Goal: Register for event/course: Register for event/course

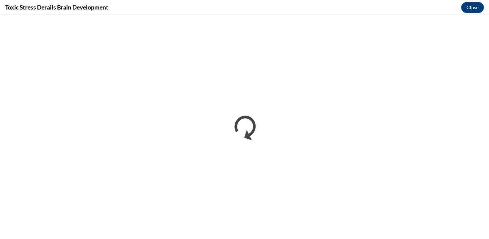
click at [324, 1] on div "Toxic Stress Derails Brain Development Close" at bounding box center [244, 7] width 489 height 15
click at [324, 0] on div "Toxic Stress Derails Brain Development Close" at bounding box center [244, 7] width 489 height 15
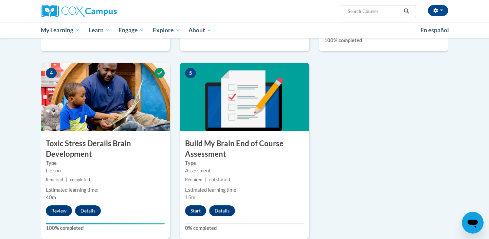
scroll to position [317, 0]
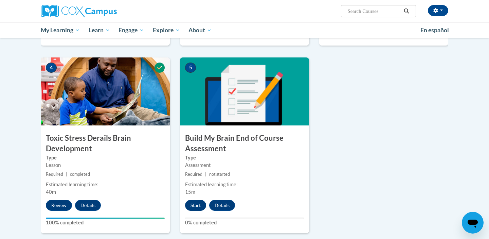
click at [195, 206] on button "Start" at bounding box center [195, 205] width 21 height 11
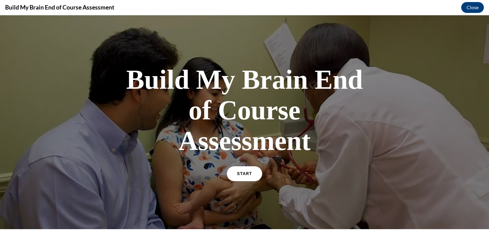
scroll to position [0, 0]
click at [252, 173] on link "START" at bounding box center [244, 174] width 37 height 16
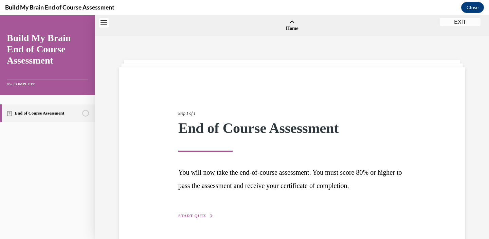
scroll to position [21, 0]
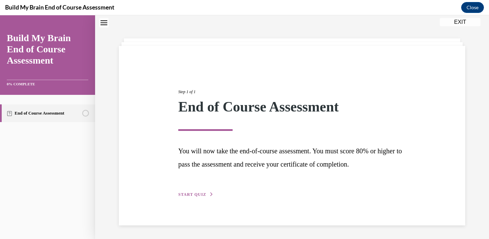
click at [192, 194] on span "START QUIZ" at bounding box center [192, 194] width 28 height 5
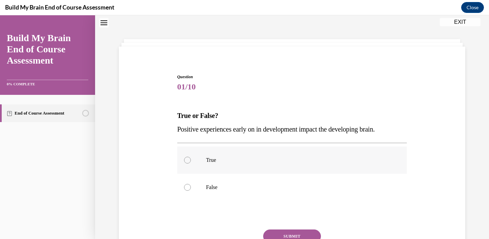
click at [199, 166] on label "True" at bounding box center [292, 159] width 230 height 27
click at [191, 163] on input "True" at bounding box center [187, 159] width 7 height 7
radio input "true"
click at [282, 230] on button "SUBMIT" at bounding box center [292, 236] width 58 height 14
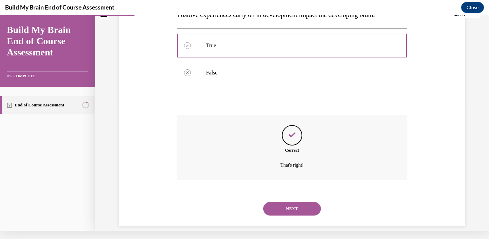
click at [298, 202] on button "NEXT" at bounding box center [292, 209] width 58 height 14
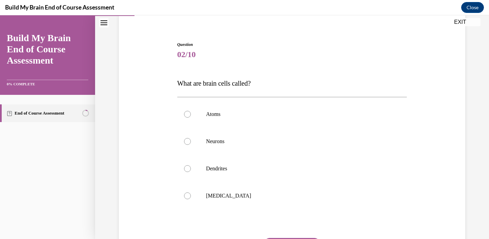
scroll to position [57, 0]
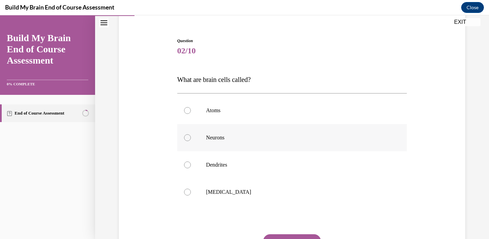
click at [268, 136] on p "Neurons" at bounding box center [298, 137] width 184 height 7
click at [191, 136] on input "Neurons" at bounding box center [187, 137] width 7 height 7
radio input "true"
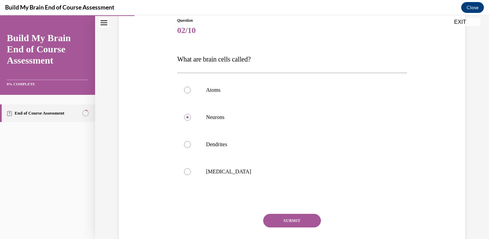
click at [280, 222] on button "SUBMIT" at bounding box center [292, 220] width 58 height 14
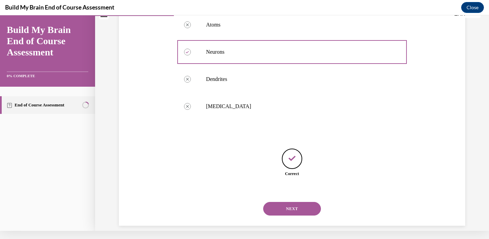
scroll to position [134, 0]
click at [284, 201] on button "NEXT" at bounding box center [292, 208] width 58 height 14
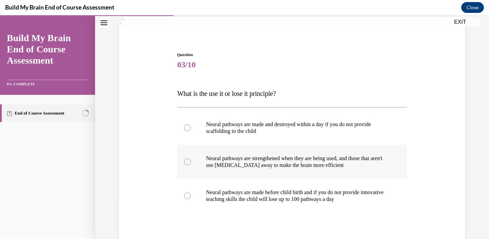
scroll to position [44, 0]
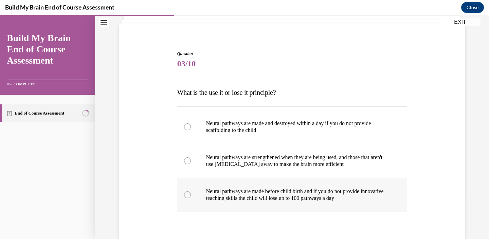
click at [271, 205] on label "Neural pathways are made before child birth and if you do not provide innovativ…" at bounding box center [292, 194] width 230 height 34
click at [191, 198] on input "Neural pathways are made before child birth and if you do not provide innovativ…" at bounding box center [187, 194] width 7 height 7
radio input "true"
click at [302, 76] on div "Question 03/10 What is the use it or lose it principle? Neural pathways are mad…" at bounding box center [292, 173] width 230 height 245
click at [307, 161] on p "Neural pathways are strengthened when they are being used, and those that aren'…" at bounding box center [298, 161] width 184 height 14
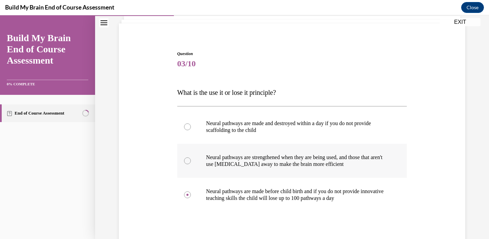
click at [191, 161] on input "Neural pathways are strengthened when they are being used, and those that aren'…" at bounding box center [187, 160] width 7 height 7
radio input "true"
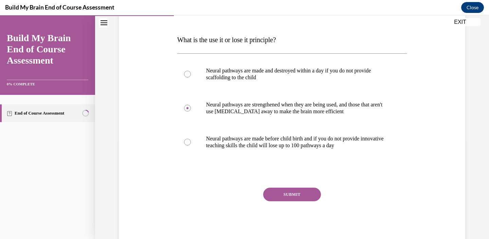
click at [301, 191] on button "SUBMIT" at bounding box center [292, 194] width 58 height 14
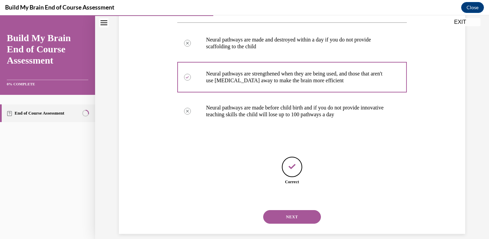
scroll to position [128, 0]
click at [303, 209] on button "NEXT" at bounding box center [292, 216] width 58 height 14
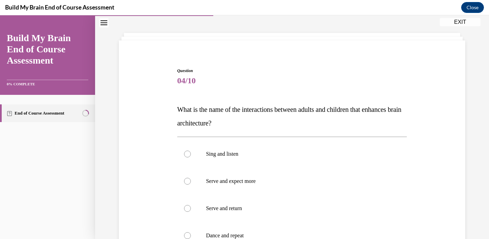
scroll to position [37, 0]
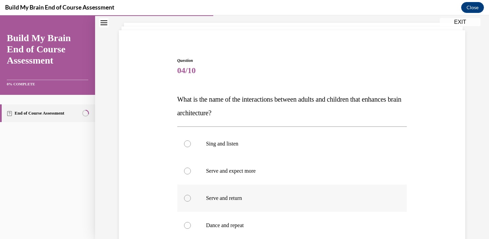
click at [249, 199] on p "Serve and return" at bounding box center [298, 197] width 184 height 7
click at [191, 199] on input "Serve and return" at bounding box center [187, 197] width 7 height 7
radio input "true"
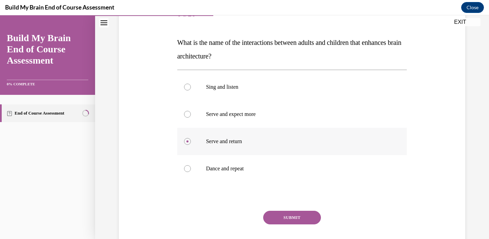
scroll to position [100, 0]
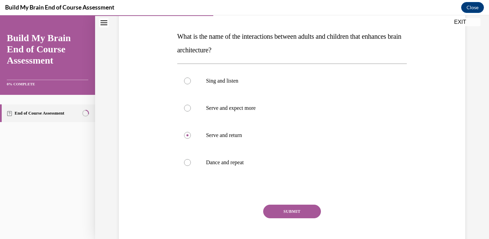
click at [282, 202] on div "Question 04/10 What is the name of the interactions between adults and children…" at bounding box center [292, 127] width 230 height 265
click at [283, 205] on button "SUBMIT" at bounding box center [292, 211] width 58 height 14
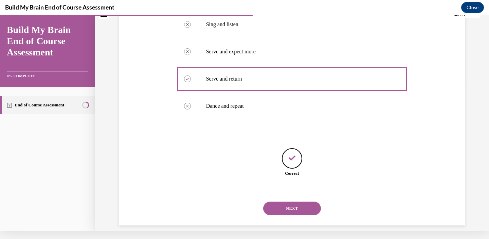
click at [284, 205] on button "NEXT" at bounding box center [292, 208] width 58 height 14
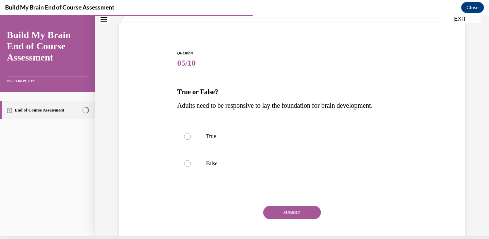
scroll to position [41, 0]
click at [217, 135] on p "True" at bounding box center [298, 136] width 184 height 7
click at [191, 135] on input "True" at bounding box center [187, 136] width 7 height 7
radio input "true"
click at [293, 198] on div "Question 05/10 True or False? Adults need to be responsive to lay the foundatio…" at bounding box center [292, 156] width 230 height 211
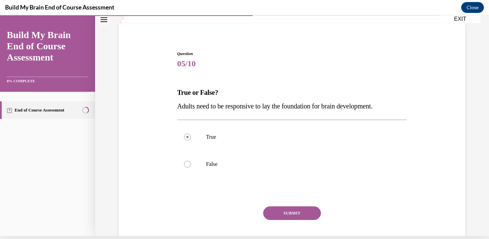
click at [296, 207] on button "SUBMIT" at bounding box center [292, 213] width 58 height 14
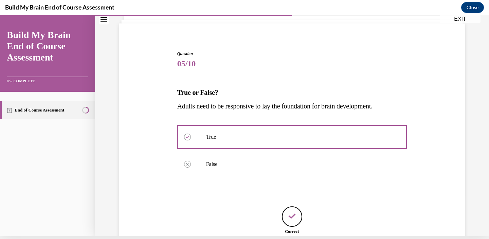
scroll to position [8, 0]
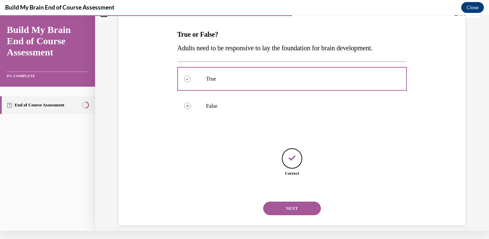
click at [296, 207] on button "NEXT" at bounding box center [292, 208] width 58 height 14
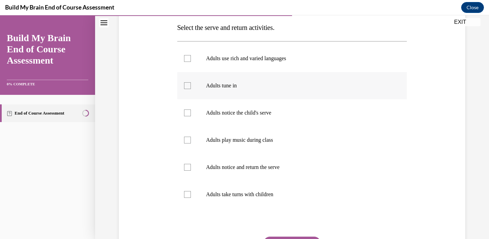
scroll to position [111, 0]
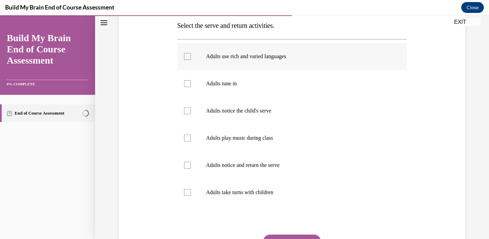
click at [267, 55] on p "Adults use rich and varied languages" at bounding box center [298, 56] width 184 height 7
click at [191, 55] on input "Adults use rich and varied languages" at bounding box center [187, 56] width 7 height 7
checkbox input "true"
click at [263, 75] on label "Adults tune in" at bounding box center [292, 83] width 230 height 27
click at [191, 80] on input "Adults tune in" at bounding box center [187, 83] width 7 height 7
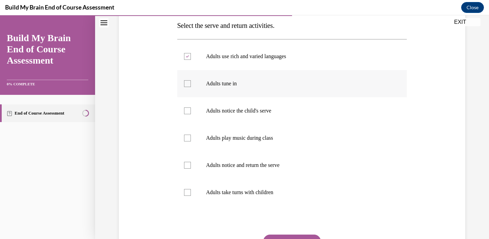
checkbox input "true"
click at [256, 116] on label "Adults notice the child's serve" at bounding box center [292, 110] width 230 height 27
click at [191, 114] on input "Adults notice the child's serve" at bounding box center [187, 110] width 7 height 7
checkbox input "true"
click at [260, 132] on label "Adults play music during class" at bounding box center [292, 137] width 230 height 27
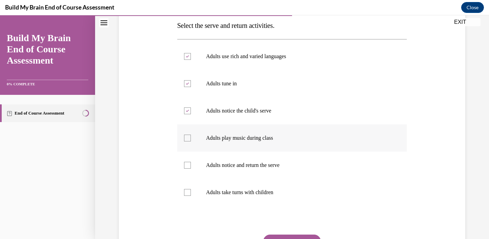
click at [191, 134] on input "Adults play music during class" at bounding box center [187, 137] width 7 height 7
checkbox input "true"
click at [256, 179] on label "Adults take turns with children" at bounding box center [292, 192] width 230 height 27
click at [191, 189] on input "Adults take turns with children" at bounding box center [187, 192] width 7 height 7
checkbox input "true"
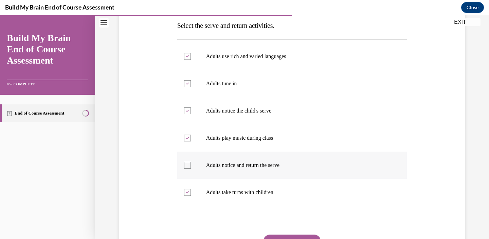
click at [256, 165] on p "Adults notice and return the serve" at bounding box center [298, 165] width 184 height 7
click at [191, 165] on input "Adults notice and return the serve" at bounding box center [187, 165] width 7 height 7
checkbox input "true"
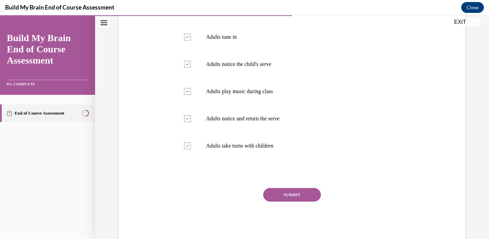
scroll to position [158, 0]
click at [300, 192] on button "SUBMIT" at bounding box center [292, 194] width 58 height 14
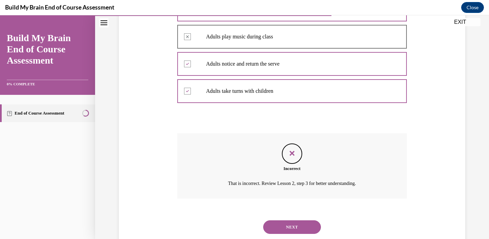
scroll to position [222, 0]
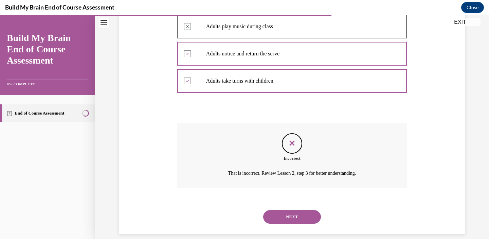
click at [294, 210] on button "NEXT" at bounding box center [292, 217] width 58 height 14
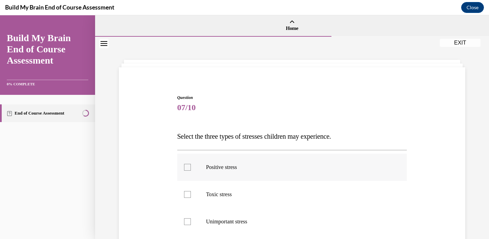
scroll to position [12, 0]
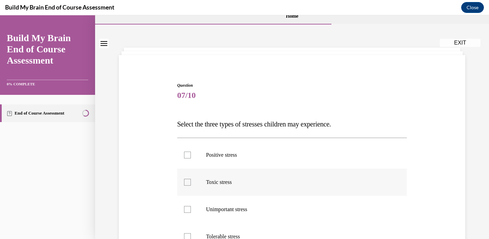
click at [239, 183] on p "Toxic stress" at bounding box center [298, 182] width 184 height 7
click at [191, 183] on input "Toxic stress" at bounding box center [187, 182] width 7 height 7
checkbox input "true"
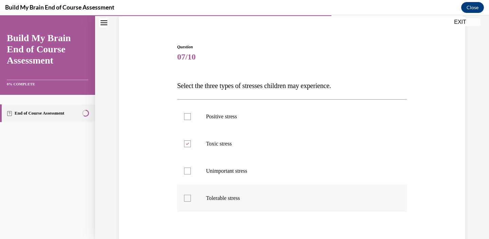
click at [236, 203] on label "Tolerable stress" at bounding box center [292, 197] width 230 height 27
click at [191, 201] on input "Tolerable stress" at bounding box center [187, 197] width 7 height 7
checkbox input "true"
click at [241, 119] on p "Positive stress" at bounding box center [298, 116] width 184 height 7
click at [191, 119] on input "Positive stress" at bounding box center [187, 116] width 7 height 7
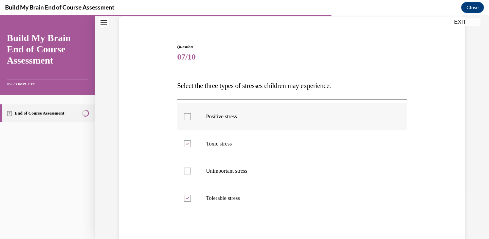
checkbox input "true"
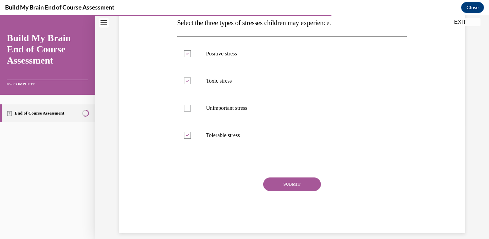
scroll to position [113, 0]
click at [287, 177] on div "Question 07/10 Select the three types of stresses children may experience. Posi…" at bounding box center [292, 107] width 230 height 252
click at [289, 186] on button "SUBMIT" at bounding box center [292, 184] width 58 height 14
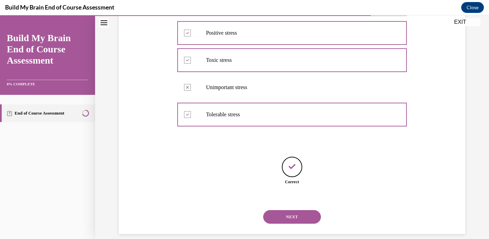
scroll to position [134, 0]
click at [301, 210] on button "NEXT" at bounding box center [292, 216] width 58 height 14
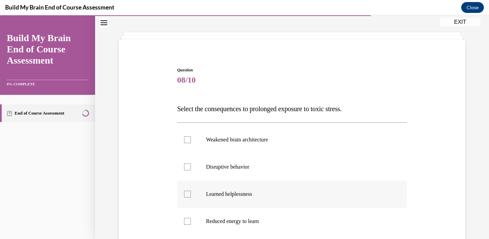
scroll to position [29, 0]
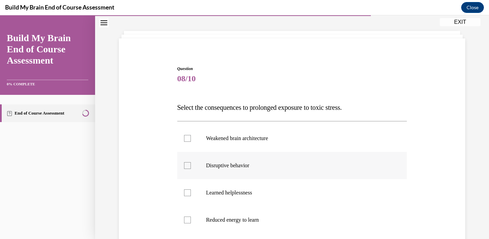
click at [271, 159] on label "Disruptive behavior" at bounding box center [292, 165] width 230 height 27
click at [191, 162] on input "Disruptive behavior" at bounding box center [187, 165] width 7 height 7
checkbox input "true"
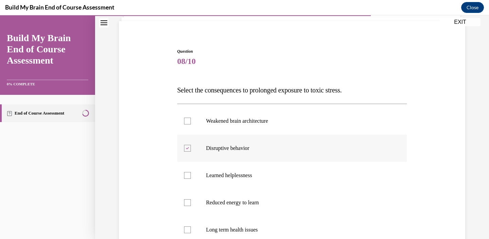
scroll to position [46, 0]
click at [268, 126] on label "Weakened brain architecture" at bounding box center [292, 120] width 230 height 27
click at [191, 124] on input "Weakened brain architecture" at bounding box center [187, 120] width 7 height 7
checkbox input "true"
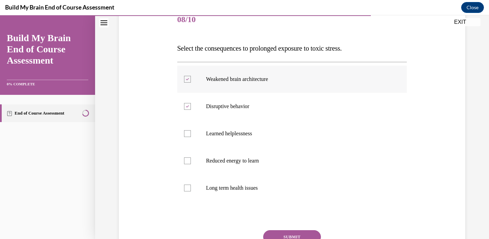
scroll to position [89, 0]
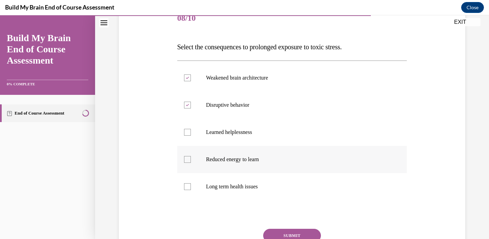
click at [262, 158] on p "Reduced energy to learn" at bounding box center [298, 159] width 184 height 7
click at [191, 158] on input "Reduced energy to learn" at bounding box center [187, 159] width 7 height 7
checkbox input "true"
click at [257, 189] on p "Long term health issues" at bounding box center [298, 186] width 184 height 7
click at [191, 189] on input "Long term health issues" at bounding box center [187, 186] width 7 height 7
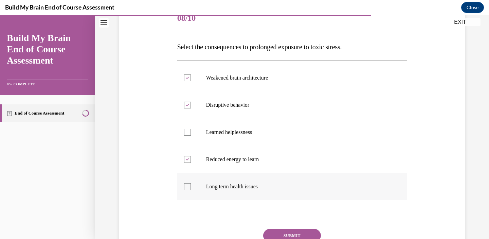
checkbox input "true"
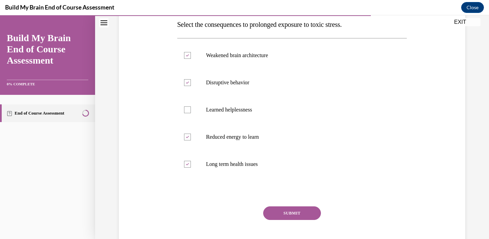
click at [288, 210] on button "SUBMIT" at bounding box center [292, 213] width 58 height 14
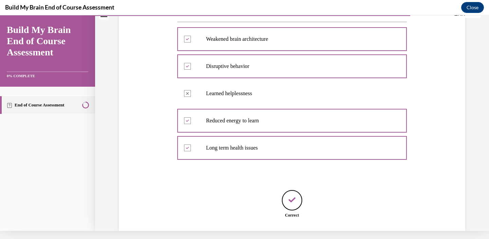
scroll to position [162, 0]
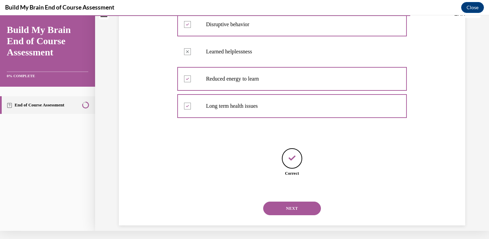
click at [288, 201] on button "NEXT" at bounding box center [292, 208] width 58 height 14
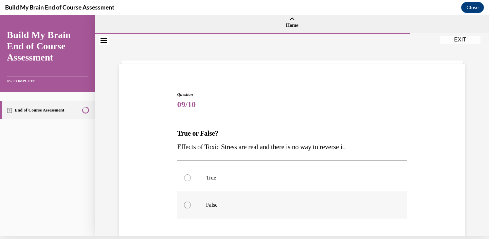
scroll to position [0, 0]
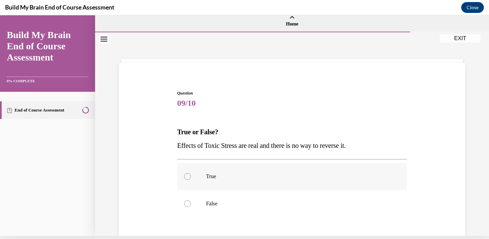
click at [286, 187] on label "True" at bounding box center [292, 176] width 230 height 27
click at [191, 180] on input "True" at bounding box center [187, 176] width 7 height 7
radio input "true"
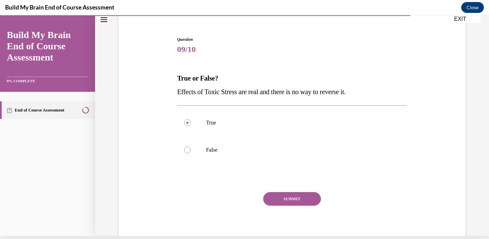
scroll to position [55, 0]
click at [287, 193] on button "SUBMIT" at bounding box center [292, 199] width 58 height 14
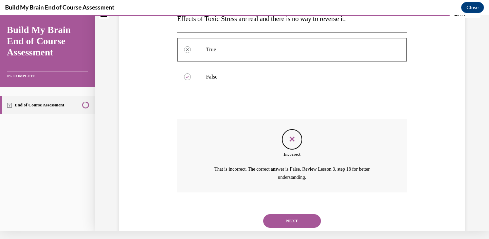
scroll to position [135, 0]
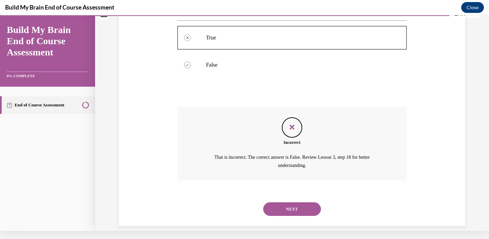
click at [289, 202] on button "NEXT" at bounding box center [292, 209] width 58 height 14
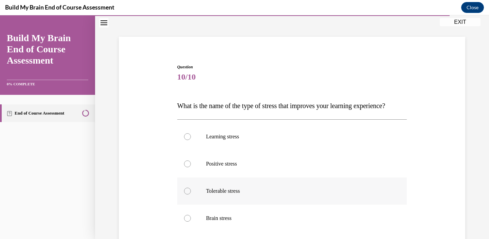
click at [288, 192] on label "Tolerable stress" at bounding box center [292, 190] width 230 height 27
click at [191, 192] on input "Tolerable stress" at bounding box center [187, 190] width 7 height 7
radio input "true"
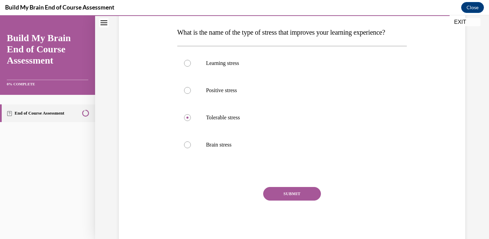
click at [289, 200] on button "SUBMIT" at bounding box center [292, 194] width 58 height 14
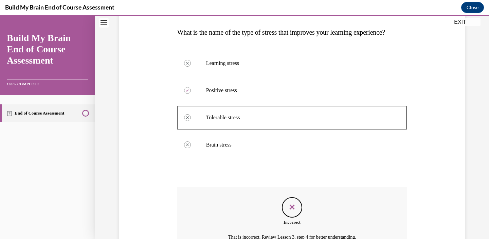
scroll to position [108, 0]
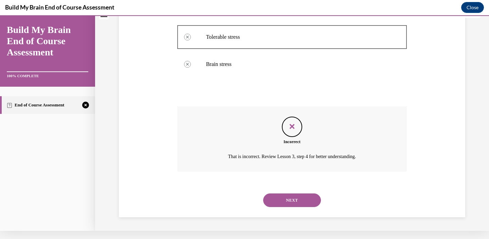
click at [290, 200] on button "NEXT" at bounding box center [292, 200] width 58 height 14
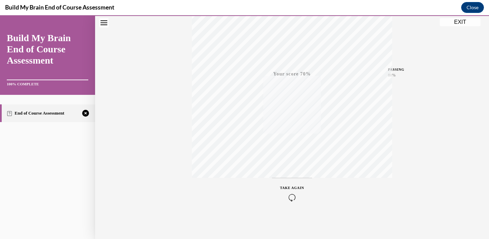
click at [290, 200] on icon "button" at bounding box center [292, 196] width 24 height 7
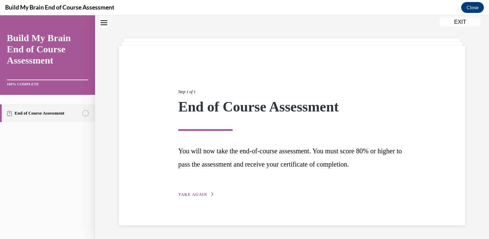
click at [193, 187] on div "Step 1 of 1 End of Course Assessment You will now take the end-of-course assess…" at bounding box center [292, 135] width 238 height 125
click at [196, 192] on span "TAKE AGAIN" at bounding box center [192, 194] width 29 height 5
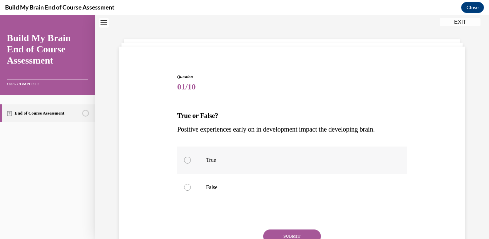
click at [204, 167] on label "True" at bounding box center [292, 159] width 230 height 27
click at [191, 163] on input "True" at bounding box center [187, 159] width 7 height 7
radio input "true"
click at [288, 231] on button "SUBMIT" at bounding box center [292, 236] width 58 height 14
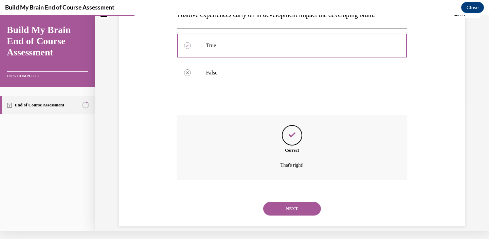
click at [291, 208] on div "NEXT" at bounding box center [292, 208] width 230 height 27
click at [291, 203] on button "NEXT" at bounding box center [292, 209] width 58 height 14
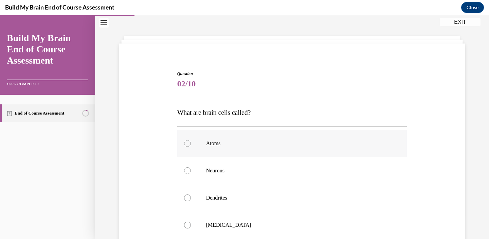
click at [225, 148] on label "Atoms" at bounding box center [292, 143] width 230 height 27
click at [191, 147] on input "Atoms" at bounding box center [187, 143] width 7 height 7
radio input "true"
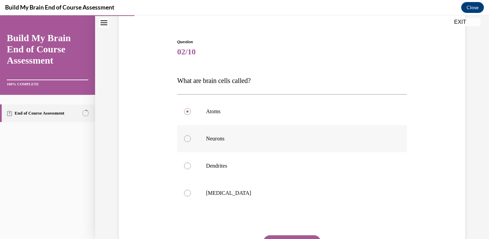
click at [224, 142] on p "Neurons" at bounding box center [298, 138] width 184 height 7
click at [191, 142] on input "Neurons" at bounding box center [187, 138] width 7 height 7
radio input "true"
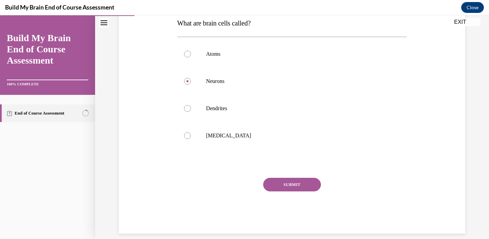
click at [295, 182] on button "SUBMIT" at bounding box center [292, 184] width 58 height 14
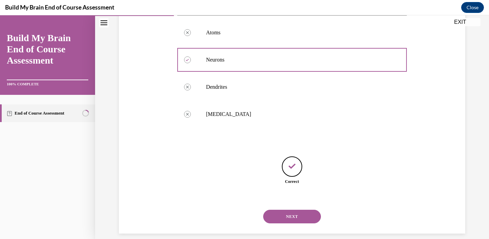
click at [294, 209] on button "NEXT" at bounding box center [292, 216] width 58 height 14
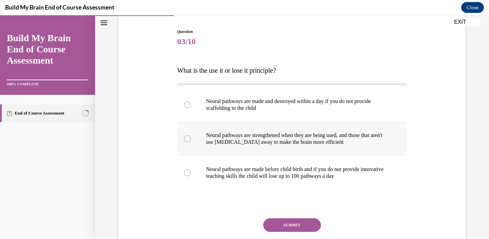
click at [310, 147] on label "Neural pathways are strengthened when they are being used, and those that aren'…" at bounding box center [292, 138] width 230 height 34
click at [191, 142] on input "Neural pathways are strengthened when they are being used, and those that aren'…" at bounding box center [187, 138] width 7 height 7
radio input "true"
click at [307, 226] on button "SUBMIT" at bounding box center [292, 225] width 58 height 14
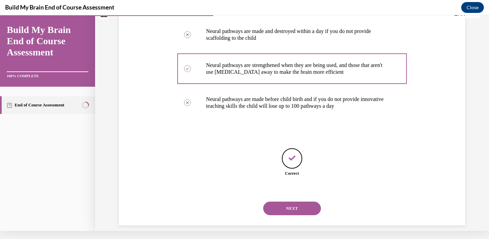
click at [303, 202] on button "NEXT" at bounding box center [292, 208] width 58 height 14
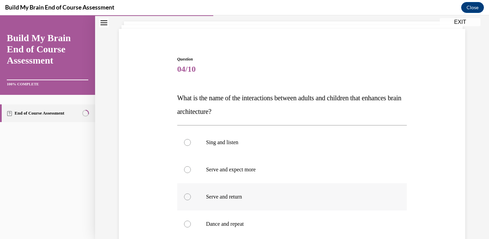
click at [282, 200] on p "Serve and return" at bounding box center [298, 196] width 184 height 7
click at [191, 200] on input "Serve and return" at bounding box center [187, 196] width 7 height 7
radio input "true"
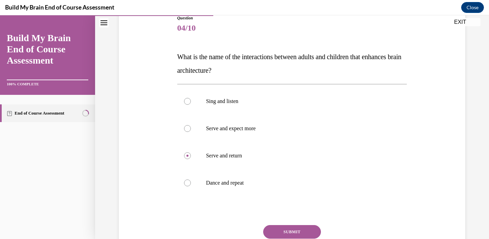
click at [293, 227] on button "SUBMIT" at bounding box center [292, 232] width 58 height 14
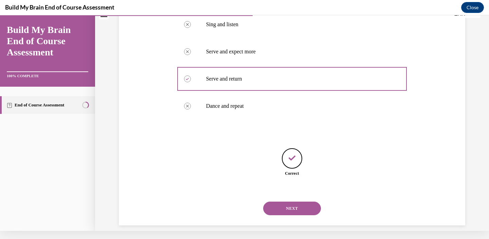
click at [293, 201] on button "NEXT" at bounding box center [292, 208] width 58 height 14
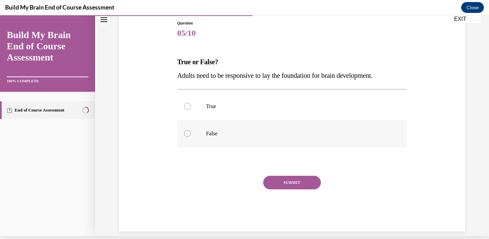
click at [272, 120] on label "False" at bounding box center [292, 133] width 230 height 27
click at [191, 130] on input "False" at bounding box center [187, 133] width 7 height 7
radio input "true"
click at [273, 108] on p "True" at bounding box center [298, 106] width 184 height 7
click at [191, 108] on input "True" at bounding box center [187, 106] width 7 height 7
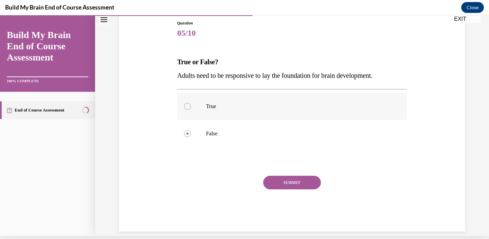
radio input "true"
click at [290, 169] on div "Question 05/10 True or False? Adults need to be responsive to lay the foundatio…" at bounding box center [292, 125] width 230 height 211
click at [292, 175] on div "Question 05/10 True or False? Adults need to be responsive to lay the foundatio…" at bounding box center [292, 125] width 230 height 211
click at [294, 181] on button "SUBMIT" at bounding box center [292, 182] width 58 height 14
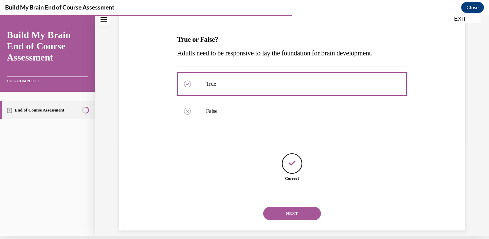
click at [290, 206] on button "NEXT" at bounding box center [292, 213] width 58 height 14
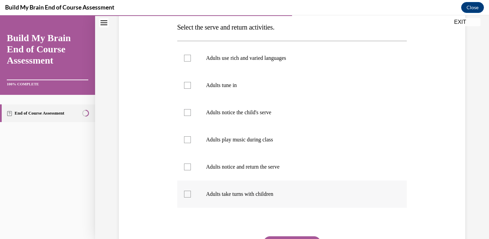
click at [288, 196] on p "Adults take turns with children" at bounding box center [298, 193] width 184 height 7
click at [191, 196] on input "Adults take turns with children" at bounding box center [187, 193] width 7 height 7
click at [286, 180] on label "Adults take turns with children" at bounding box center [292, 193] width 230 height 27
click at [191, 190] on input "Adults take turns with children" at bounding box center [187, 193] width 7 height 7
click at [286, 180] on label "Adults take turns with children" at bounding box center [292, 193] width 230 height 27
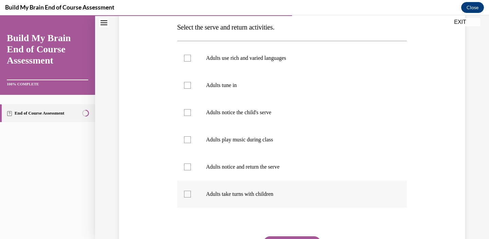
click at [191, 190] on input "Adults take turns with children" at bounding box center [187, 193] width 7 height 7
checkbox input "true"
click at [284, 170] on label "Adults notice and return the serve" at bounding box center [292, 166] width 230 height 27
click at [191, 170] on input "Adults notice and return the serve" at bounding box center [187, 166] width 7 height 7
checkbox input "true"
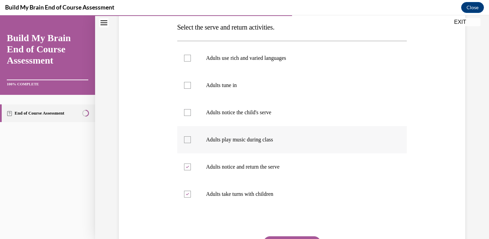
click at [280, 137] on p "Adults play music during class" at bounding box center [298, 139] width 184 height 7
click at [191, 137] on input "Adults play music during class" at bounding box center [187, 139] width 7 height 7
checkbox input "true"
click at [276, 113] on p "Adults notice the child's serve" at bounding box center [298, 112] width 184 height 7
click at [191, 113] on input "Adults notice the child's serve" at bounding box center [187, 112] width 7 height 7
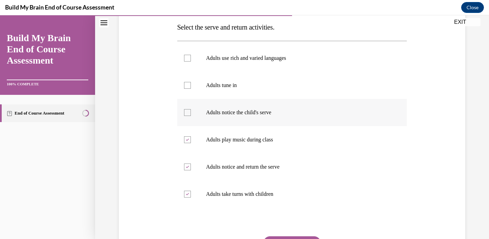
checkbox input "true"
click at [270, 86] on p "Adults tune in" at bounding box center [298, 85] width 184 height 7
click at [191, 86] on input "Adults tune in" at bounding box center [187, 85] width 7 height 7
checkbox input "true"
click at [273, 59] on p "Adults use rich and varied languages" at bounding box center [298, 58] width 184 height 7
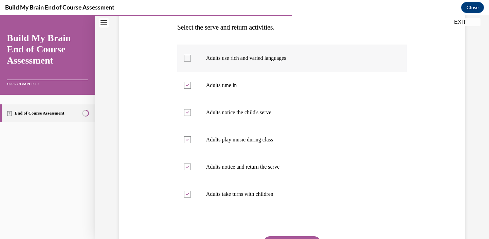
click at [191, 59] on input "Adults use rich and varied languages" at bounding box center [187, 58] width 7 height 7
checkbox input "true"
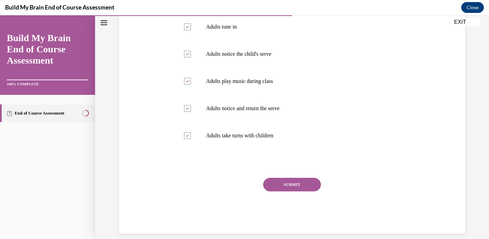
click at [297, 189] on button "SUBMIT" at bounding box center [292, 184] width 58 height 14
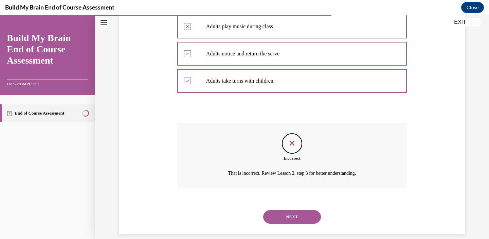
click at [300, 210] on button "NEXT" at bounding box center [292, 217] width 58 height 14
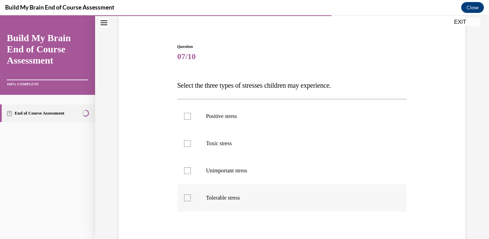
click at [300, 202] on label "Tolerable stress" at bounding box center [292, 197] width 230 height 27
click at [191, 201] on input "Tolerable stress" at bounding box center [187, 197] width 7 height 7
checkbox input "true"
click at [285, 152] on label "Toxic stress" at bounding box center [292, 143] width 230 height 27
click at [191, 147] on input "Toxic stress" at bounding box center [187, 143] width 7 height 7
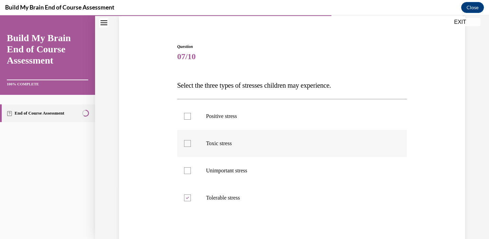
checkbox input "true"
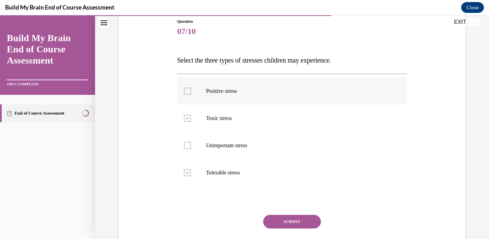
click at [279, 91] on p "Positive stress" at bounding box center [298, 91] width 184 height 7
click at [191, 91] on input "Positive stress" at bounding box center [187, 91] width 7 height 7
checkbox input "true"
click at [293, 221] on button "SUBMIT" at bounding box center [292, 221] width 58 height 14
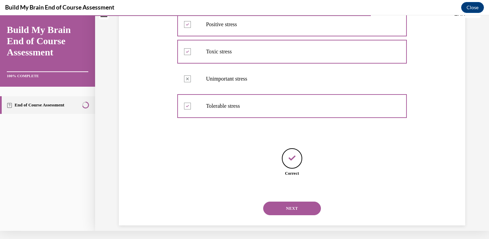
click at [292, 201] on button "NEXT" at bounding box center [292, 208] width 58 height 14
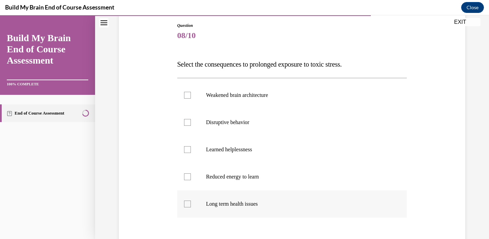
click at [292, 199] on label "Long term health issues" at bounding box center [292, 203] width 230 height 27
click at [191, 200] on input "Long term health issues" at bounding box center [187, 203] width 7 height 7
checkbox input "true"
click at [282, 115] on label "Disruptive behavior" at bounding box center [292, 122] width 230 height 27
click at [191, 119] on input "Disruptive behavior" at bounding box center [187, 122] width 7 height 7
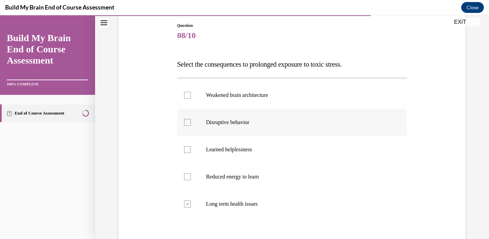
checkbox input "true"
click at [282, 101] on label "Weakened brain architecture" at bounding box center [292, 94] width 230 height 27
click at [191, 98] on input "Weakened brain architecture" at bounding box center [187, 95] width 7 height 7
checkbox input "true"
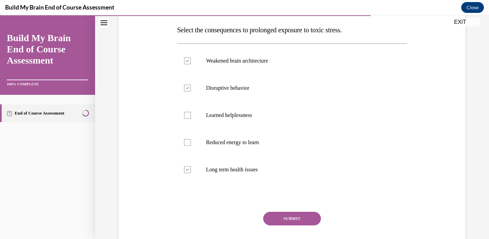
click at [295, 213] on button "SUBMIT" at bounding box center [292, 218] width 58 height 14
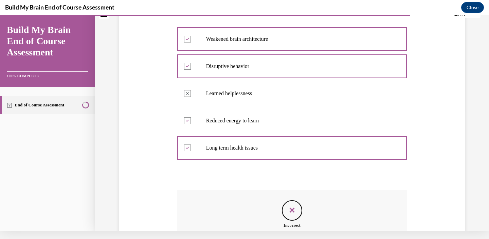
scroll to position [195, 0]
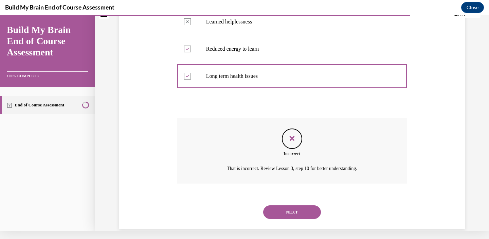
click at [297, 205] on button "NEXT" at bounding box center [292, 212] width 58 height 14
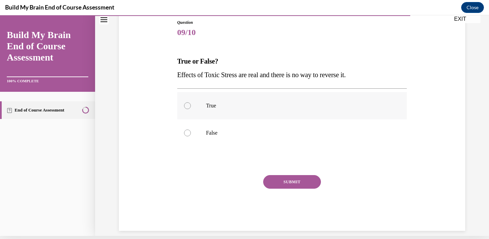
click at [246, 116] on label "True" at bounding box center [292, 105] width 230 height 27
click at [191, 109] on input "True" at bounding box center [187, 105] width 7 height 7
radio input "true"
click at [290, 184] on button "SUBMIT" at bounding box center [292, 182] width 58 height 14
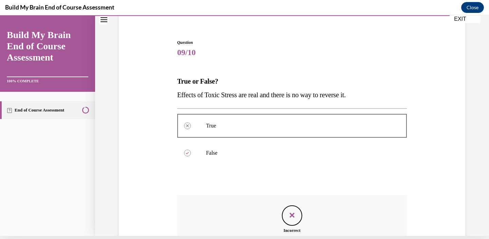
scroll to position [135, 0]
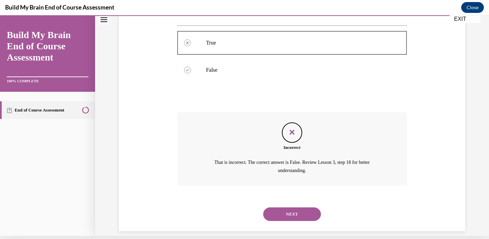
click at [293, 207] on button "NEXT" at bounding box center [292, 214] width 58 height 14
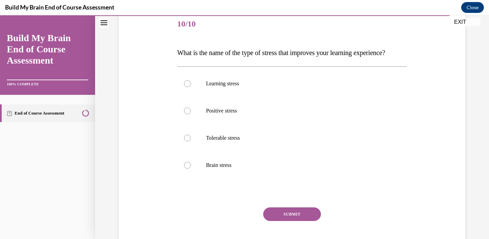
scroll to position [85, 0]
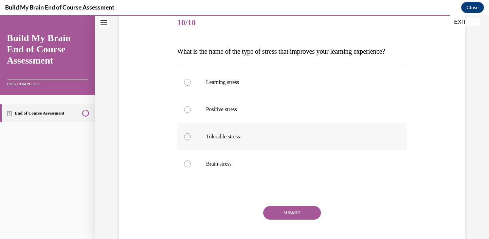
click at [232, 140] on p "Tolerable stress" at bounding box center [298, 136] width 184 height 7
click at [191, 140] on input "Tolerable stress" at bounding box center [187, 136] width 7 height 7
radio input "true"
click at [232, 113] on p "Positive stress" at bounding box center [298, 109] width 184 height 7
click at [191, 113] on input "Positive stress" at bounding box center [187, 109] width 7 height 7
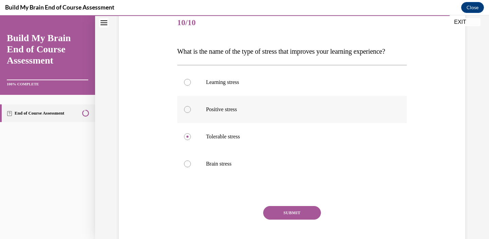
radio input "true"
click at [232, 86] on p "Learning stress" at bounding box center [298, 82] width 184 height 7
click at [191, 86] on input "Learning stress" at bounding box center [187, 82] width 7 height 7
radio input "true"
click at [241, 150] on label "Tolerable stress" at bounding box center [292, 136] width 230 height 27
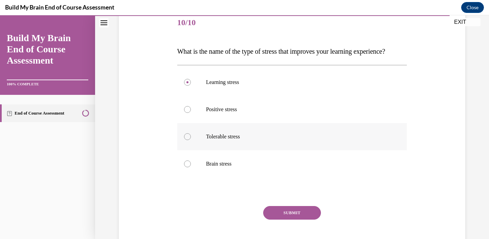
click at [191, 140] on input "Tolerable stress" at bounding box center [187, 136] width 7 height 7
radio input "true"
click at [285, 219] on button "SUBMIT" at bounding box center [292, 213] width 58 height 14
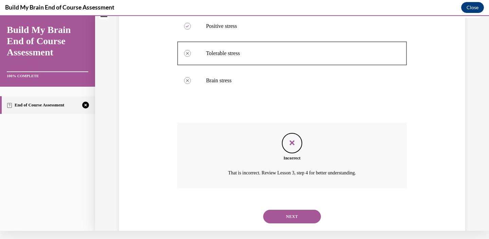
scroll to position [172, 0]
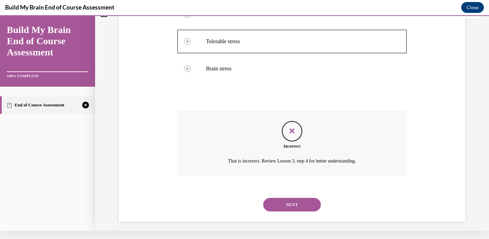
click at [290, 206] on button "NEXT" at bounding box center [292, 205] width 58 height 14
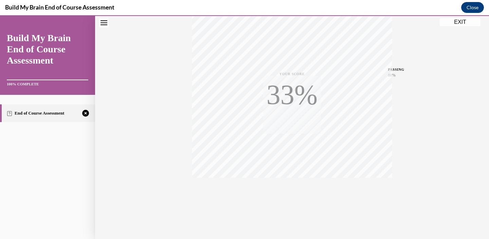
scroll to position [125, 0]
click at [294, 195] on icon "button" at bounding box center [292, 196] width 24 height 7
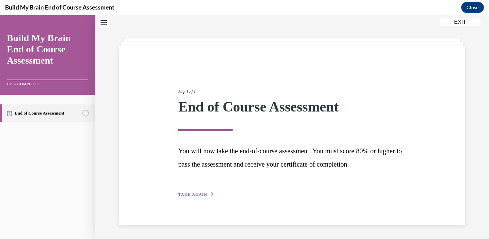
click at [210, 193] on icon "button" at bounding box center [212, 194] width 4 height 4
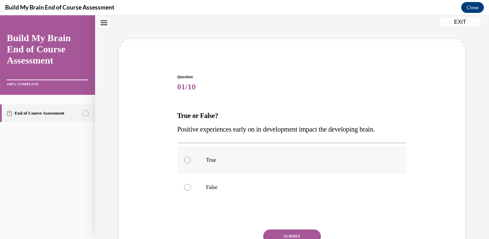
click at [209, 166] on label "True" at bounding box center [292, 159] width 230 height 27
click at [191, 163] on input "True" at bounding box center [187, 159] width 7 height 7
radio input "true"
click at [277, 232] on button "SUBMIT" at bounding box center [292, 236] width 58 height 14
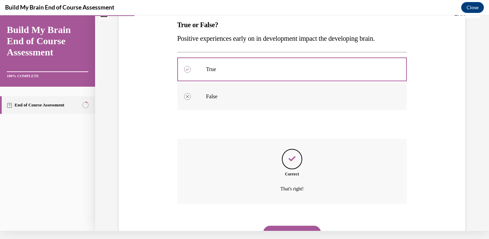
scroll to position [127, 0]
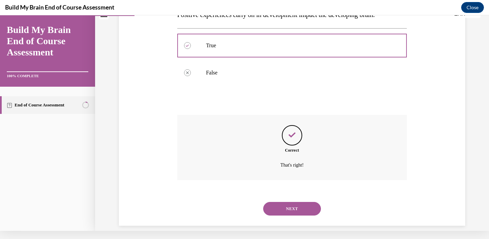
click at [304, 202] on button "NEXT" at bounding box center [292, 209] width 58 height 14
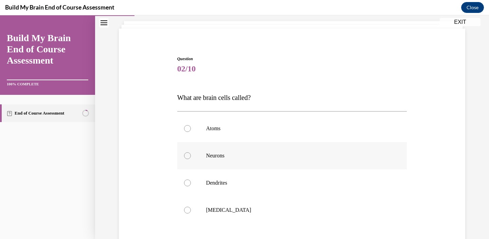
click at [239, 159] on label "Neurons" at bounding box center [292, 155] width 230 height 27
click at [191, 159] on input "Neurons" at bounding box center [187, 155] width 7 height 7
radio input "true"
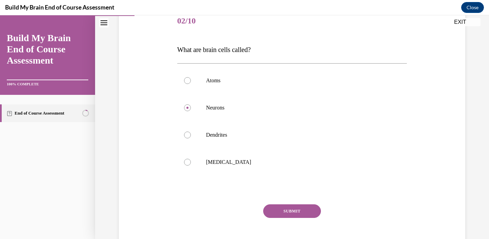
click at [284, 208] on button "SUBMIT" at bounding box center [292, 211] width 58 height 14
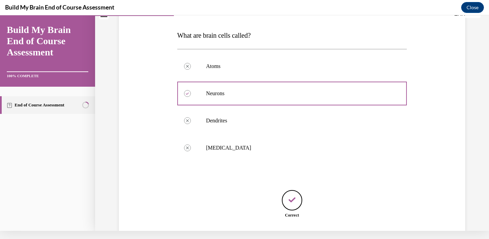
scroll to position [134, 0]
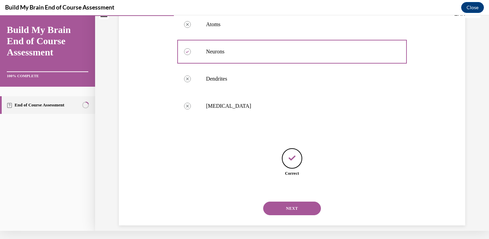
click at [284, 202] on button "NEXT" at bounding box center [292, 208] width 58 height 14
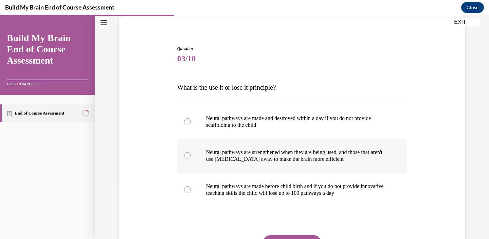
scroll to position [59, 0]
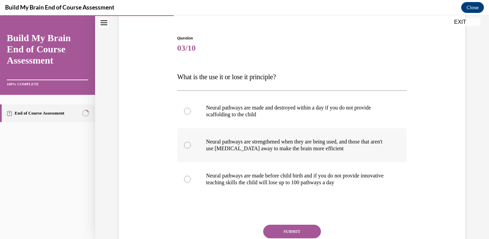
click at [288, 154] on label "Neural pathways are strengthened when they are being used, and those that aren'…" at bounding box center [292, 145] width 230 height 34
click at [191, 148] on input "Neural pathways are strengthened when they are being used, and those that aren'…" at bounding box center [187, 145] width 7 height 7
radio input "true"
click at [301, 229] on button "SUBMIT" at bounding box center [292, 231] width 58 height 14
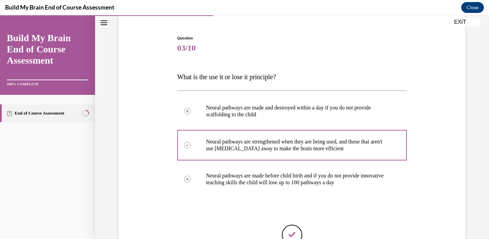
scroll to position [88, 0]
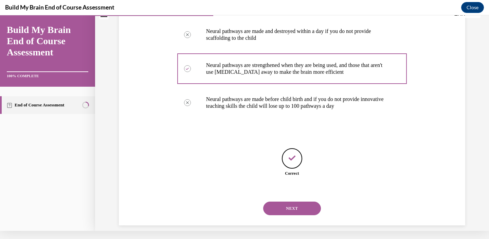
click at [297, 201] on button "NEXT" at bounding box center [292, 208] width 58 height 14
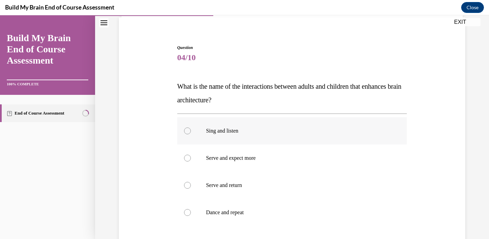
click at [284, 143] on label "Sing and listen" at bounding box center [292, 130] width 230 height 27
click at [191, 134] on input "Sing and listen" at bounding box center [187, 130] width 7 height 7
radio input "true"
click at [283, 158] on p "Serve and expect more" at bounding box center [298, 157] width 184 height 7
click at [191, 158] on input "Serve and expect more" at bounding box center [187, 157] width 7 height 7
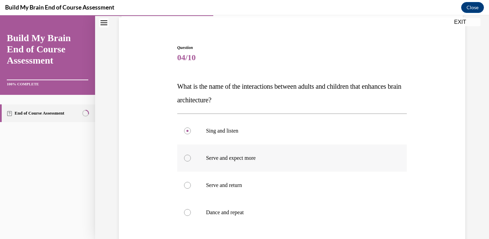
radio input "true"
click at [278, 183] on p "Serve and return" at bounding box center [298, 185] width 184 height 7
click at [191, 183] on input "Serve and return" at bounding box center [187, 185] width 7 height 7
radio input "true"
click at [276, 139] on label "Sing and listen" at bounding box center [292, 130] width 230 height 27
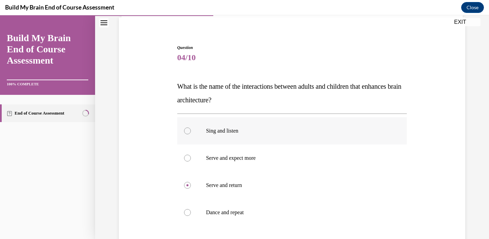
click at [191, 134] on input "Sing and listen" at bounding box center [187, 130] width 7 height 7
radio input "true"
click at [276, 157] on p "Serve and expect more" at bounding box center [298, 157] width 184 height 7
click at [191, 157] on input "Serve and expect more" at bounding box center [187, 157] width 7 height 7
radio input "true"
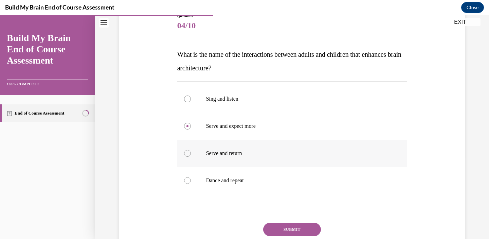
click at [272, 156] on label "Serve and return" at bounding box center [292, 152] width 230 height 27
click at [191, 156] on input "Serve and return" at bounding box center [187, 153] width 7 height 7
radio input "true"
click at [292, 232] on button "SUBMIT" at bounding box center [292, 229] width 58 height 14
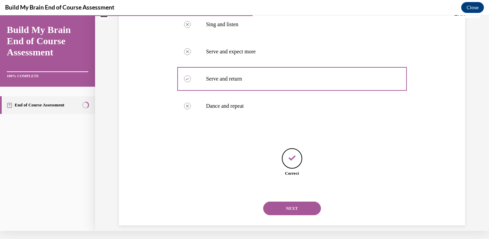
click at [295, 204] on button "NEXT" at bounding box center [292, 208] width 58 height 14
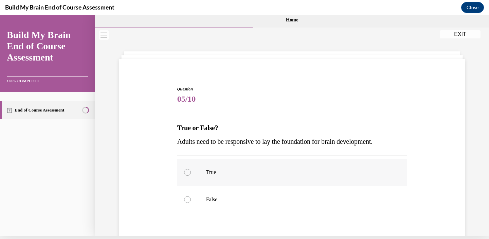
click at [290, 177] on label "True" at bounding box center [292, 171] width 230 height 27
click at [191, 175] on input "True" at bounding box center [187, 172] width 7 height 7
radio input "true"
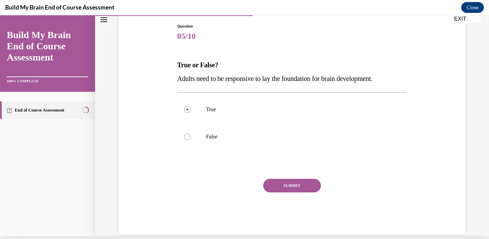
click at [296, 187] on button "SUBMIT" at bounding box center [292, 186] width 58 height 14
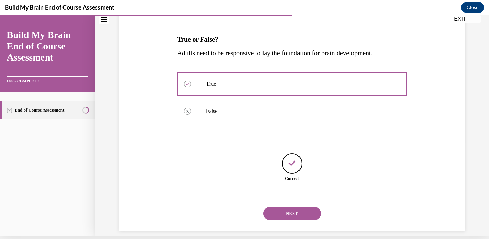
click at [293, 206] on button "NEXT" at bounding box center [292, 213] width 58 height 14
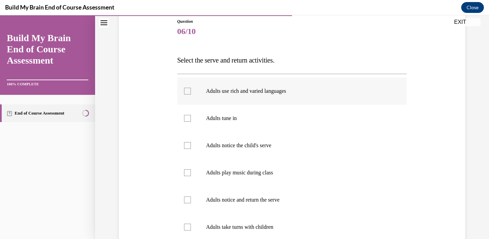
click at [278, 103] on label "Adults use rich and varied languages" at bounding box center [292, 90] width 230 height 27
click at [191, 94] on input "Adults use rich and varied languages" at bounding box center [187, 91] width 7 height 7
checkbox input "true"
click at [275, 117] on p "Adults tune in" at bounding box center [298, 118] width 184 height 7
click at [191, 117] on input "Adults tune in" at bounding box center [187, 118] width 7 height 7
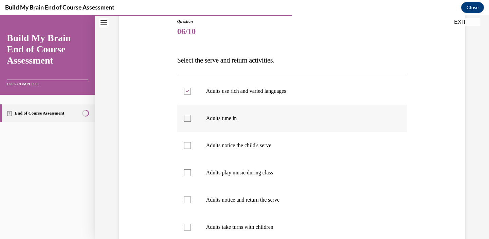
checkbox input "true"
click at [274, 139] on label "Adults notice the child's serve" at bounding box center [292, 145] width 230 height 27
click at [191, 142] on input "Adults notice the child's serve" at bounding box center [187, 145] width 7 height 7
checkbox input "true"
click at [275, 167] on label "Adults play music during class" at bounding box center [292, 172] width 230 height 27
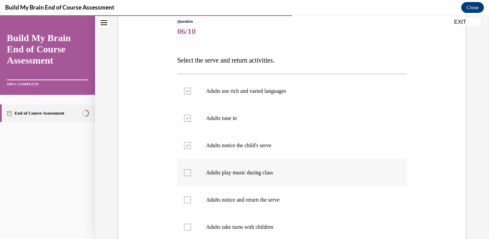
click at [191, 169] on input "Adults play music during class" at bounding box center [187, 172] width 7 height 7
checkbox input "true"
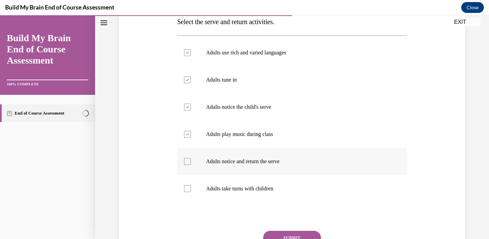
click at [275, 167] on label "Adults notice and return the serve" at bounding box center [292, 161] width 230 height 27
click at [191, 165] on input "Adults notice and return the serve" at bounding box center [187, 161] width 7 height 7
checkbox input "true"
click at [274, 186] on p "Adults take turns with children" at bounding box center [298, 188] width 184 height 7
click at [191, 186] on input "Adults take turns with children" at bounding box center [187, 188] width 7 height 7
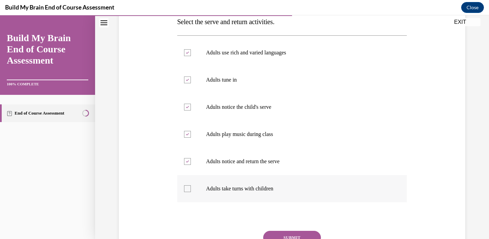
checkbox input "true"
click at [287, 234] on button "SUBMIT" at bounding box center [292, 237] width 58 height 14
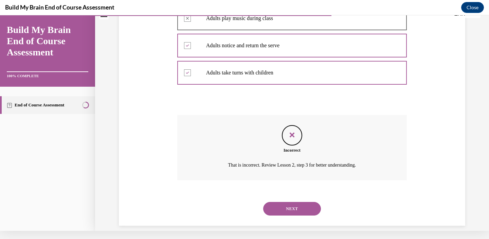
click at [291, 205] on button "NEXT" at bounding box center [292, 209] width 58 height 14
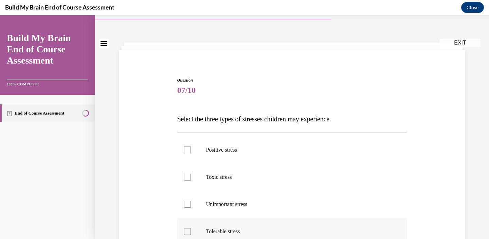
click at [269, 228] on p "Tolerable stress" at bounding box center [298, 231] width 184 height 7
click at [191, 228] on input "Tolerable stress" at bounding box center [187, 231] width 7 height 7
checkbox input "true"
click at [266, 184] on label "Toxic stress" at bounding box center [292, 176] width 230 height 27
click at [191, 180] on input "Toxic stress" at bounding box center [187, 176] width 7 height 7
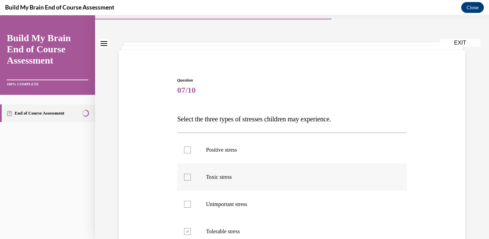
checkbox input "true"
click at [260, 155] on label "Positive stress" at bounding box center [292, 149] width 230 height 27
click at [191, 153] on input "Positive stress" at bounding box center [187, 149] width 7 height 7
checkbox input "true"
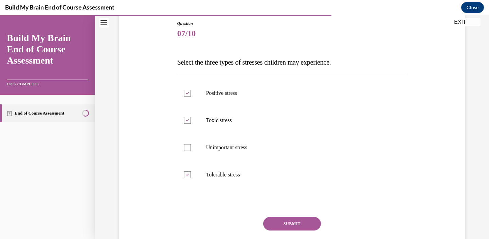
click at [291, 224] on button "SUBMIT" at bounding box center [292, 224] width 58 height 14
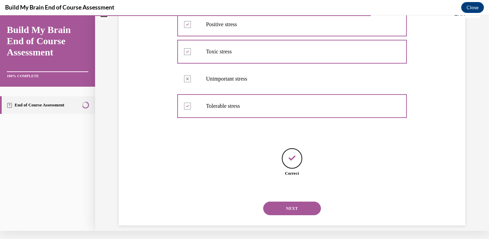
click at [291, 203] on button "NEXT" at bounding box center [292, 208] width 58 height 14
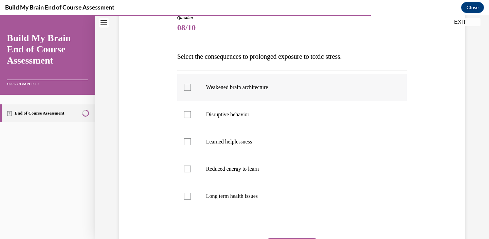
click at [276, 90] on p "Weakened brain architecture" at bounding box center [298, 87] width 184 height 7
click at [191, 90] on input "Weakened brain architecture" at bounding box center [187, 87] width 7 height 7
checkbox input "true"
click at [266, 119] on label "Disruptive behavior" at bounding box center [292, 114] width 230 height 27
click at [191, 118] on input "Disruptive behavior" at bounding box center [187, 114] width 7 height 7
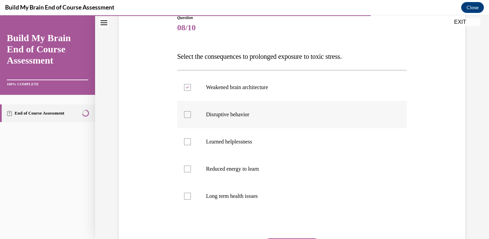
checkbox input "true"
click at [264, 149] on label "Learned helplessness" at bounding box center [292, 141] width 230 height 27
click at [191, 145] on input "Learned helplessness" at bounding box center [187, 141] width 7 height 7
checkbox input "true"
click at [268, 198] on p "Long term health issues" at bounding box center [298, 195] width 184 height 7
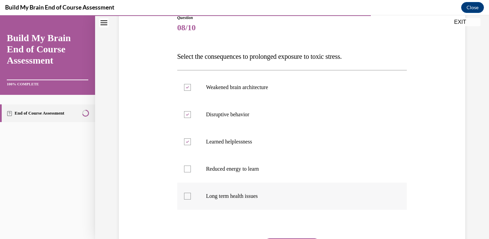
click at [191, 198] on input "Long term health issues" at bounding box center [187, 195] width 7 height 7
checkbox input "true"
click at [267, 168] on p "Reduced energy to learn" at bounding box center [298, 168] width 184 height 7
click at [191, 168] on input "Reduced energy to learn" at bounding box center [187, 168] width 7 height 7
checkbox input "true"
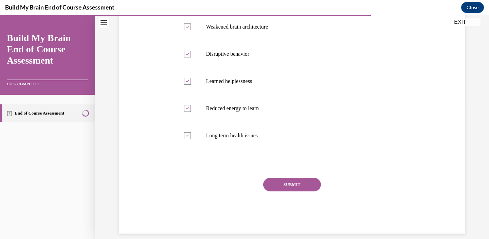
click at [280, 186] on button "SUBMIT" at bounding box center [292, 184] width 58 height 14
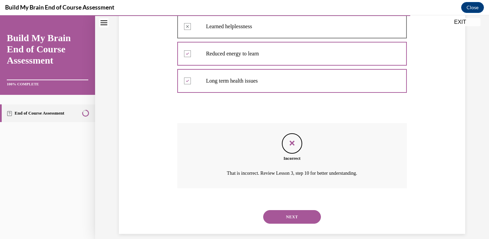
click at [292, 210] on button "NEXT" at bounding box center [292, 217] width 58 height 14
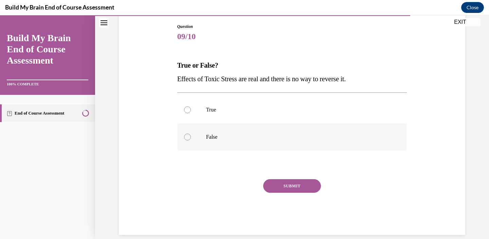
click at [246, 139] on p "False" at bounding box center [298, 136] width 184 height 7
click at [191, 139] on input "False" at bounding box center [187, 136] width 7 height 7
radio input "true"
click at [288, 191] on button "SUBMIT" at bounding box center [292, 186] width 58 height 14
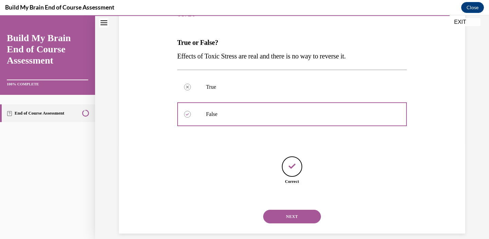
click at [294, 210] on button "NEXT" at bounding box center [292, 216] width 58 height 14
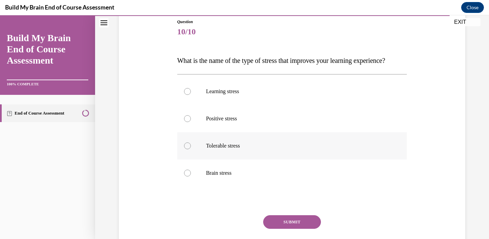
click at [260, 159] on label "Tolerable stress" at bounding box center [292, 145] width 230 height 27
click at [191, 149] on input "Tolerable stress" at bounding box center [187, 145] width 7 height 7
radio input "true"
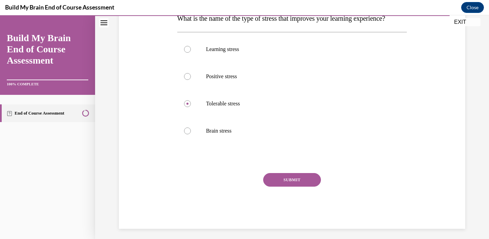
click at [296, 186] on button "SUBMIT" at bounding box center [292, 180] width 58 height 14
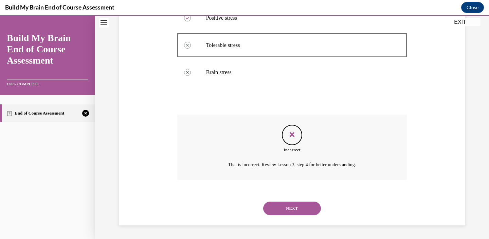
click at [297, 212] on button "NEXT" at bounding box center [292, 208] width 58 height 14
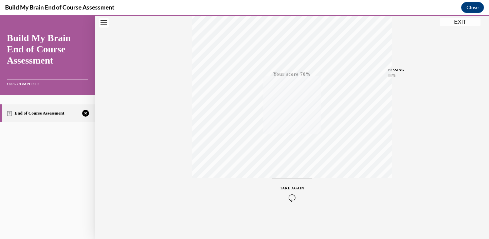
click at [298, 200] on icon "button" at bounding box center [292, 197] width 24 height 7
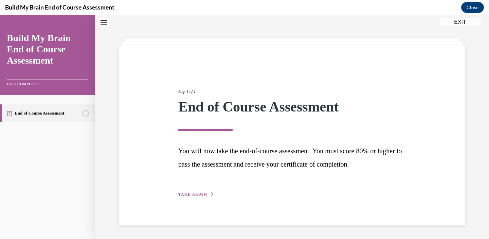
click at [201, 196] on button "TAKE AGAIN" at bounding box center [196, 194] width 36 height 6
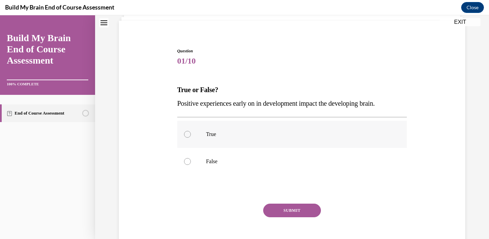
click at [208, 140] on label "True" at bounding box center [292, 133] width 230 height 27
click at [191, 137] on input "True" at bounding box center [187, 134] width 7 height 7
radio input "true"
click at [296, 210] on button "SUBMIT" at bounding box center [292, 210] width 58 height 14
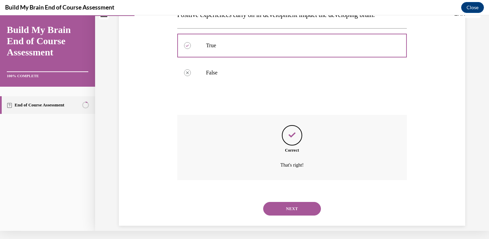
click at [282, 202] on button "NEXT" at bounding box center [292, 209] width 58 height 14
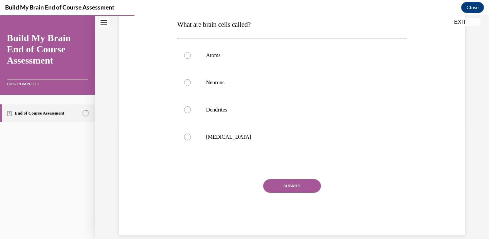
click at [205, 199] on div "SUBMIT" at bounding box center [292, 196] width 230 height 34
click at [194, 195] on div "SUBMIT" at bounding box center [292, 196] width 230 height 34
click at [188, 193] on div "SUBMIT" at bounding box center [292, 196] width 230 height 34
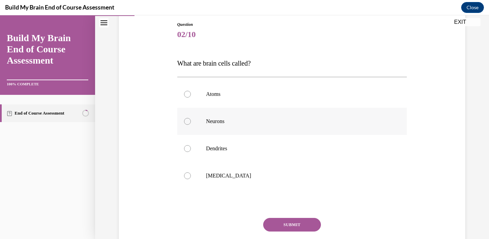
click at [221, 125] on label "Neurons" at bounding box center [292, 121] width 230 height 27
click at [191, 125] on input "Neurons" at bounding box center [187, 121] width 7 height 7
radio input "true"
click at [298, 225] on button "SUBMIT" at bounding box center [292, 225] width 58 height 14
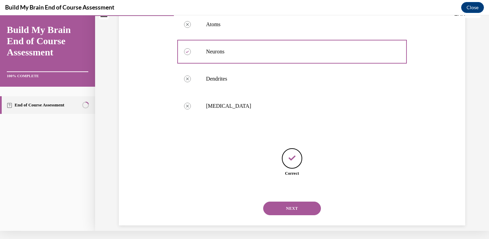
click at [293, 204] on button "NEXT" at bounding box center [292, 208] width 58 height 14
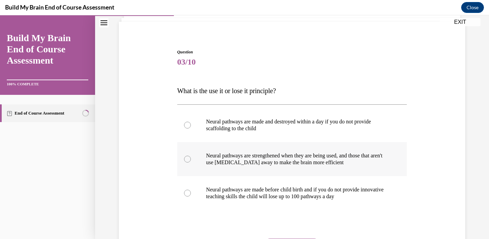
click at [294, 167] on label "Neural pathways are strengthened when they are being used, and those that aren'…" at bounding box center [292, 159] width 230 height 34
click at [191, 162] on input "Neural pathways are strengthened when they are being used, and those that aren'…" at bounding box center [187, 158] width 7 height 7
radio input "true"
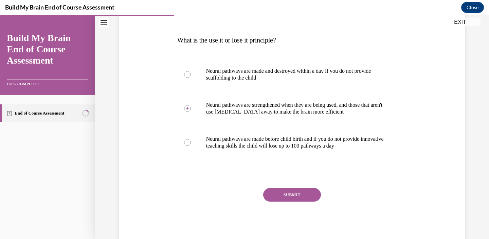
click at [301, 201] on div "SUBMIT" at bounding box center [292, 205] width 230 height 34
click at [301, 195] on button "SUBMIT" at bounding box center [292, 195] width 58 height 14
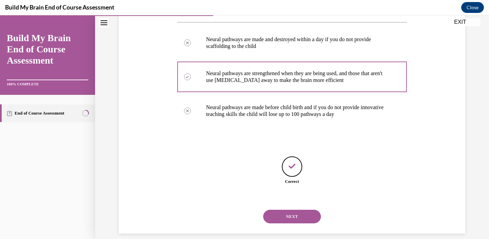
click at [300, 209] on button "NEXT" at bounding box center [292, 216] width 58 height 14
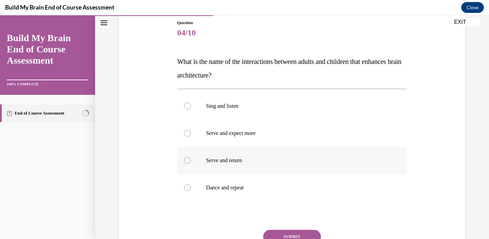
click at [216, 160] on p "Serve and return" at bounding box center [298, 160] width 184 height 7
click at [191, 160] on input "Serve and return" at bounding box center [187, 160] width 7 height 7
radio input "true"
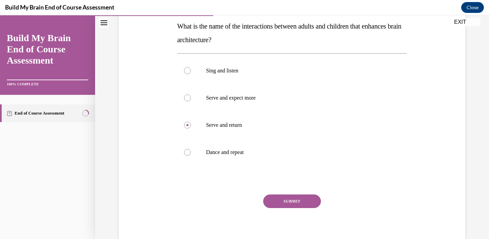
click at [290, 199] on button "SUBMIT" at bounding box center [292, 201] width 58 height 14
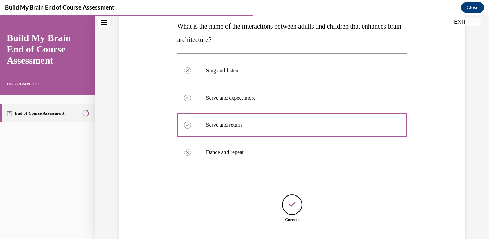
scroll to position [8, 0]
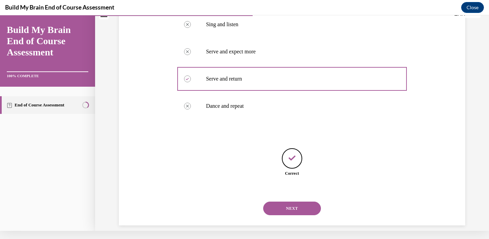
click at [295, 201] on button "NEXT" at bounding box center [292, 208] width 58 height 14
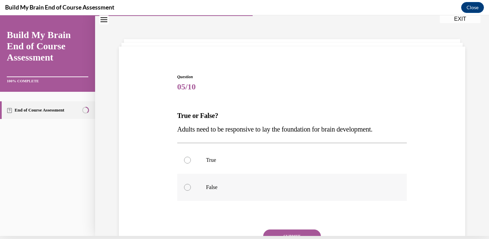
click at [296, 197] on label "False" at bounding box center [292, 186] width 230 height 27
click at [191, 190] on input "False" at bounding box center [187, 187] width 7 height 7
radio input "true"
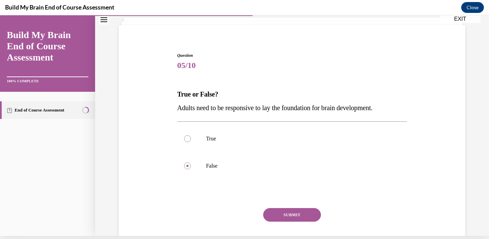
click at [299, 212] on button "SUBMIT" at bounding box center [292, 215] width 58 height 14
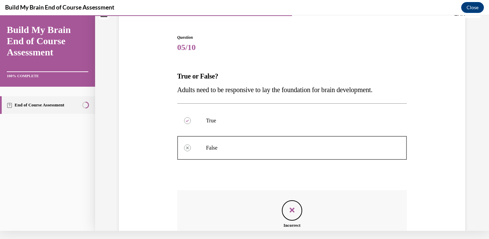
scroll to position [127, 0]
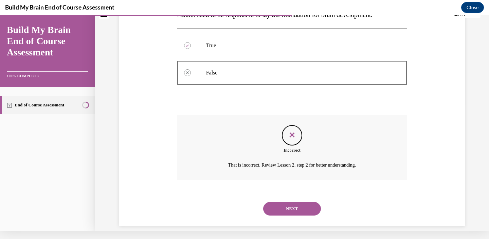
click at [298, 203] on button "NEXT" at bounding box center [292, 209] width 58 height 14
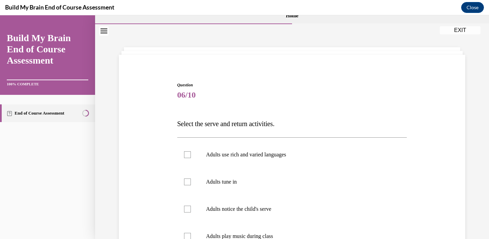
click at [46, 115] on link "End of Course Assessment" at bounding box center [47, 113] width 95 height 18
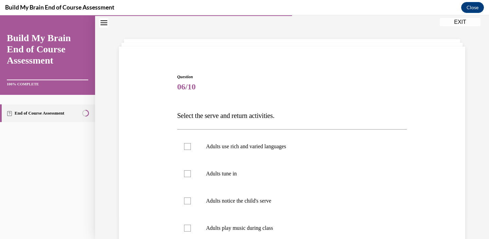
click at [46, 115] on link "End of Course Assessment" at bounding box center [47, 113] width 95 height 18
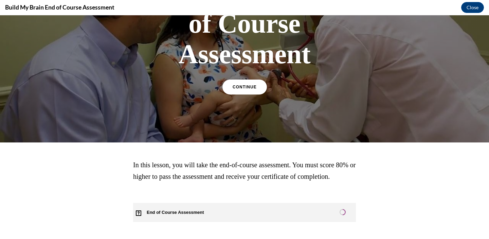
click at [183, 211] on span "End of Course Assessment" at bounding box center [179, 212] width 92 height 19
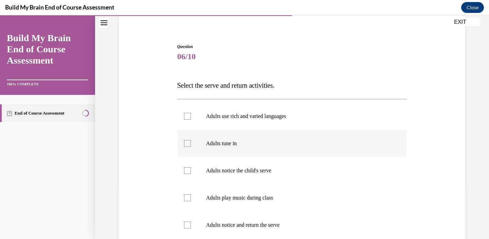
click at [235, 142] on p "Adults tune in" at bounding box center [298, 143] width 184 height 7
click at [191, 142] on input "Adults tune in" at bounding box center [187, 143] width 7 height 7
checkbox input "true"
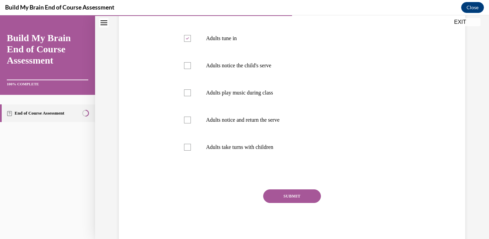
click at [281, 198] on button "SUBMIT" at bounding box center [292, 196] width 58 height 14
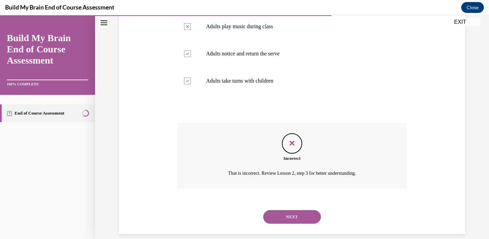
click at [287, 203] on div "NEXT" at bounding box center [292, 216] width 230 height 27
click at [288, 210] on button "NEXT" at bounding box center [292, 217] width 58 height 14
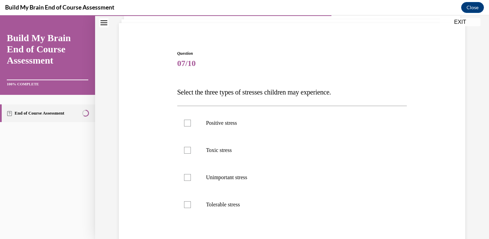
scroll to position [45, 0]
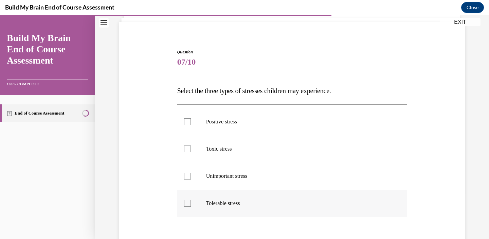
click at [248, 201] on p "Tolerable stress" at bounding box center [298, 203] width 184 height 7
click at [191, 201] on input "Tolerable stress" at bounding box center [187, 203] width 7 height 7
checkbox input "true"
click at [249, 146] on p "Toxic stress" at bounding box center [298, 148] width 184 height 7
click at [191, 146] on input "Toxic stress" at bounding box center [187, 148] width 7 height 7
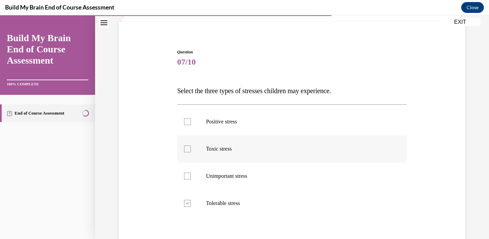
checkbox input "true"
click at [248, 110] on label "Positive stress" at bounding box center [292, 121] width 230 height 27
click at [191, 118] on input "Positive stress" at bounding box center [187, 121] width 7 height 7
checkbox input "true"
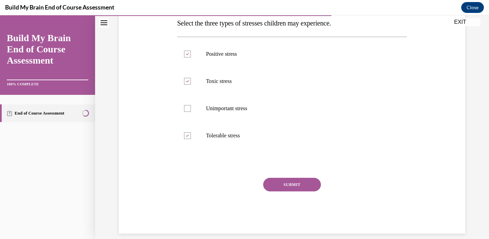
click at [277, 185] on button "SUBMIT" at bounding box center [292, 184] width 58 height 14
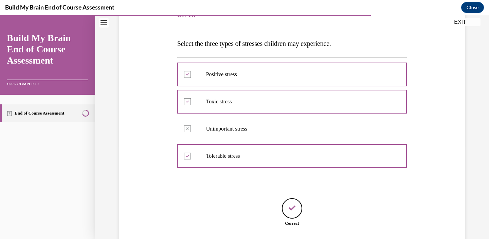
scroll to position [134, 0]
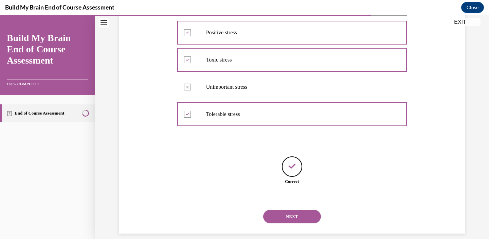
click at [289, 209] on button "NEXT" at bounding box center [292, 216] width 58 height 14
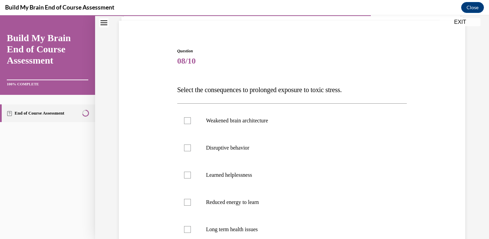
scroll to position [47, 0]
click at [261, 128] on label "Weakened brain architecture" at bounding box center [292, 119] width 230 height 27
click at [191, 123] on input "Weakened brain architecture" at bounding box center [187, 119] width 7 height 7
checkbox input "true"
click at [246, 148] on p "Disruptive behavior" at bounding box center [298, 147] width 184 height 7
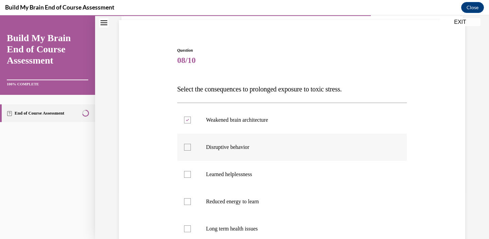
click at [191, 148] on input "Disruptive behavior" at bounding box center [187, 147] width 7 height 7
checkbox input "true"
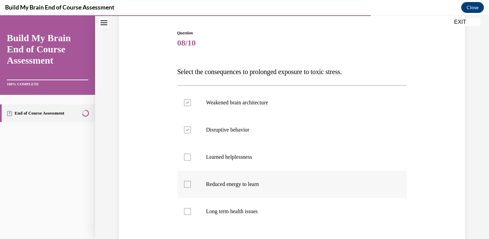
scroll to position [69, 0]
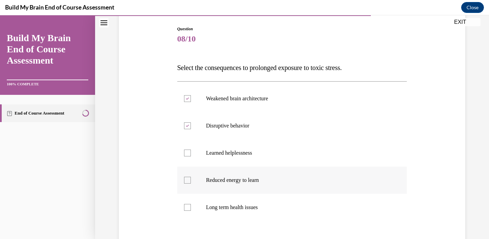
click at [244, 184] on label "Reduced energy to learn" at bounding box center [292, 179] width 230 height 27
click at [191, 183] on input "Reduced energy to learn" at bounding box center [187, 179] width 7 height 7
checkbox input "true"
click at [246, 209] on p "Long term health issues" at bounding box center [298, 207] width 184 height 7
click at [191, 209] on input "Long term health issues" at bounding box center [187, 207] width 7 height 7
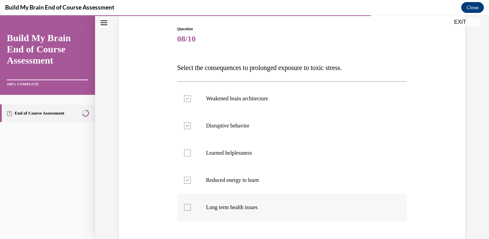
checkbox input "true"
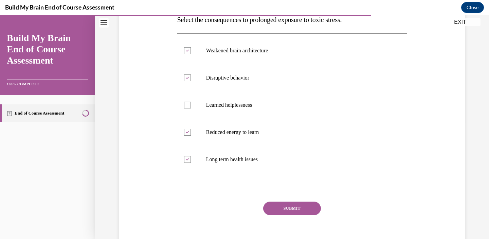
click at [272, 204] on button "SUBMIT" at bounding box center [292, 208] width 58 height 14
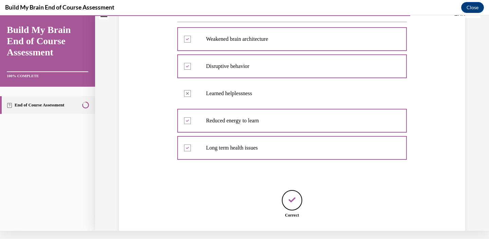
scroll to position [162, 0]
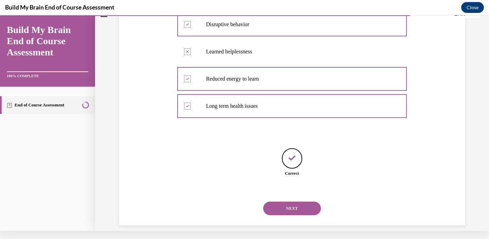
click at [287, 201] on button "NEXT" at bounding box center [292, 208] width 58 height 14
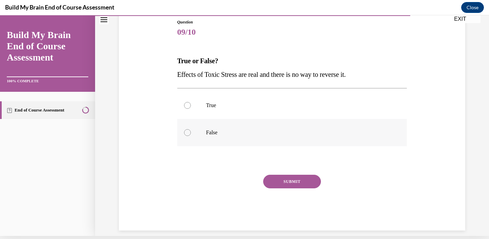
click at [257, 143] on label "False" at bounding box center [292, 132] width 230 height 27
click at [191, 136] on input "False" at bounding box center [187, 132] width 7 height 7
radio input "true"
click at [284, 175] on button "SUBMIT" at bounding box center [292, 181] width 58 height 14
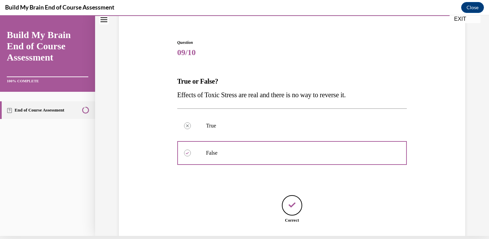
scroll to position [94, 0]
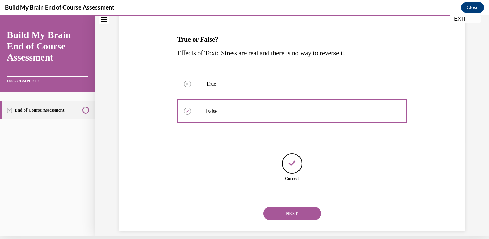
click at [293, 206] on button "NEXT" at bounding box center [292, 213] width 58 height 14
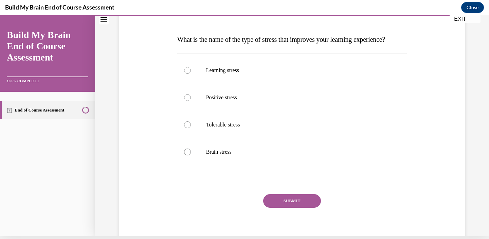
scroll to position [0, 0]
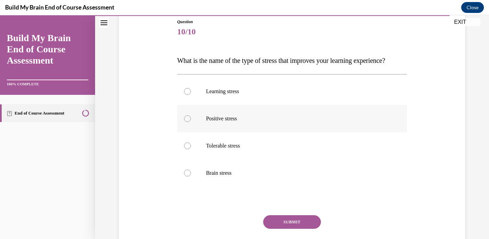
click at [218, 122] on p "Positive stress" at bounding box center [298, 118] width 184 height 7
click at [191, 122] on input "Positive stress" at bounding box center [187, 118] width 7 height 7
radio input "true"
click at [288, 228] on button "SUBMIT" at bounding box center [292, 222] width 58 height 14
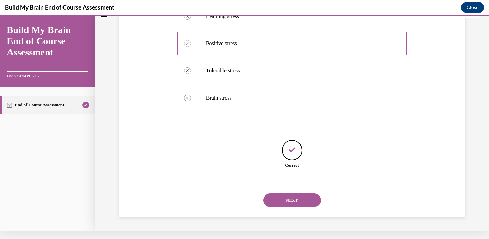
scroll to position [148, 0]
click at [287, 207] on button "NEXT" at bounding box center [292, 200] width 58 height 14
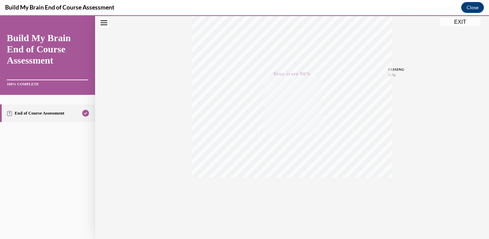
scroll to position [125, 0]
click at [450, 22] on button "EXIT" at bounding box center [459, 22] width 41 height 8
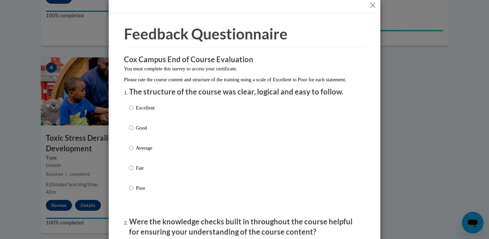
scroll to position [13, 0]
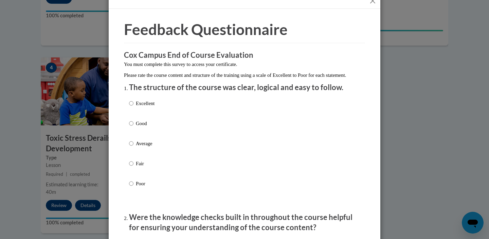
click at [148, 127] on p "Good" at bounding box center [145, 122] width 19 height 7
click at [133, 127] on input "Good" at bounding box center [131, 122] width 4 height 7
radio input "true"
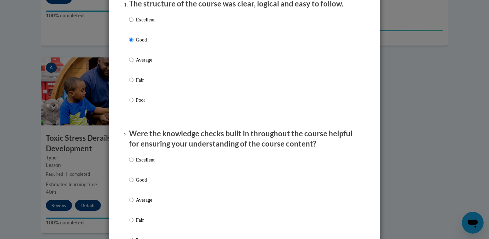
scroll to position [102, 0]
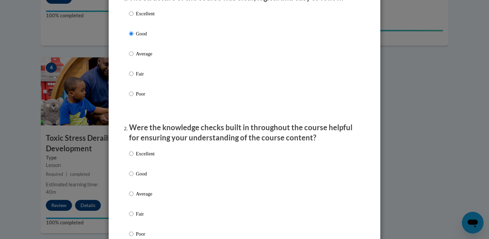
click at [149, 177] on p "Good" at bounding box center [145, 173] width 19 height 7
click at [133, 177] on input "Good" at bounding box center [131, 173] width 4 height 7
radio input "true"
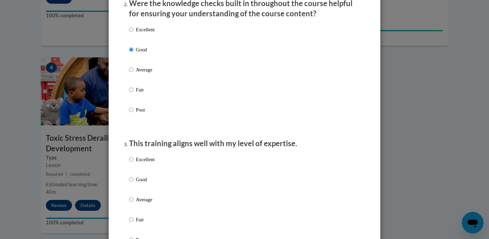
click at [145, 189] on label "Good" at bounding box center [141, 184] width 25 height 18
click at [133, 183] on input "Good" at bounding box center [131, 178] width 4 height 7
radio input "true"
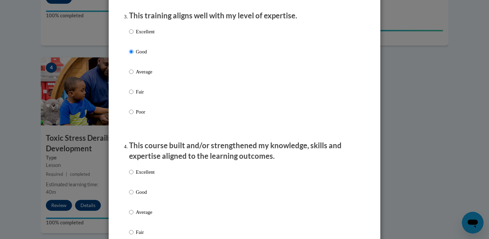
click at [145, 195] on p "Good" at bounding box center [145, 191] width 19 height 7
click at [133, 195] on input "Good" at bounding box center [131, 191] width 4 height 7
radio input "true"
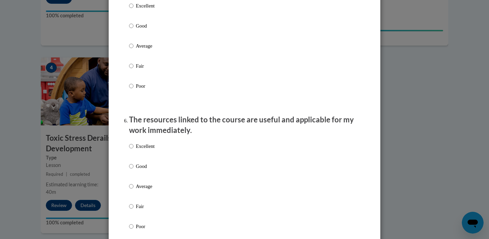
scroll to position [688, 0]
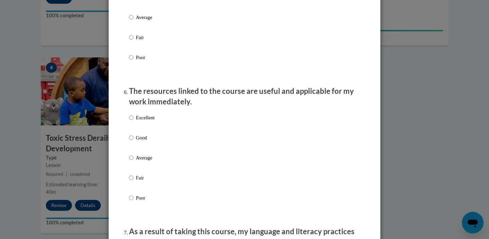
radio input "true"
click at [139, 138] on p "Good" at bounding box center [145, 137] width 19 height 7
click at [133, 138] on input "Good" at bounding box center [131, 137] width 4 height 7
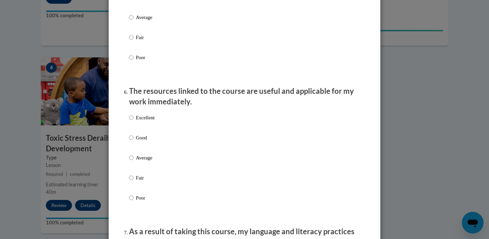
radio input "true"
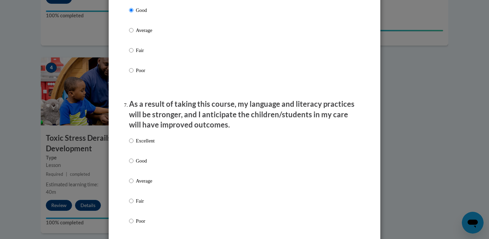
click at [141, 159] on p "Good" at bounding box center [145, 160] width 19 height 7
click at [133, 159] on input "Good" at bounding box center [131, 160] width 4 height 7
radio input "true"
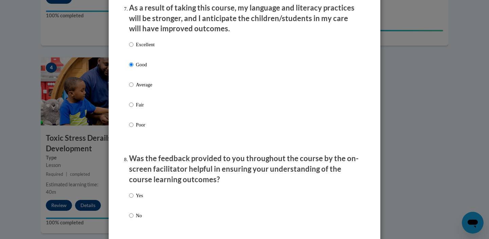
scroll to position [977, 0]
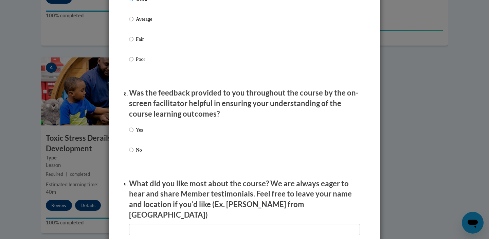
click at [143, 136] on div "Yes No" at bounding box center [244, 148] width 231 height 51
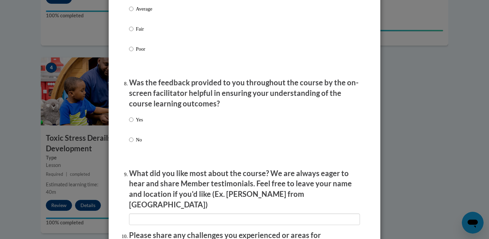
scroll to position [988, 0]
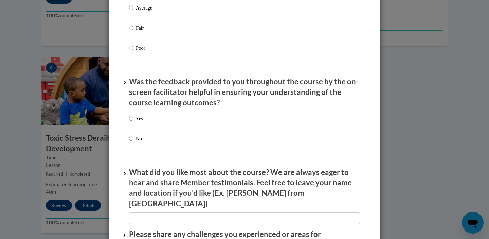
click at [136, 117] on p "Yes" at bounding box center [139, 118] width 7 height 7
click at [133, 117] on input "Yes" at bounding box center [131, 118] width 4 height 7
radio input "true"
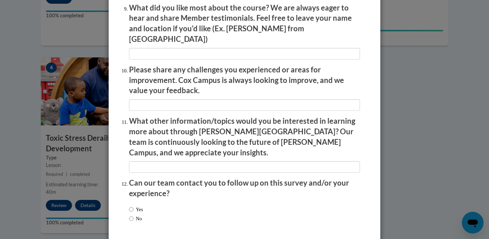
scroll to position [1154, 0]
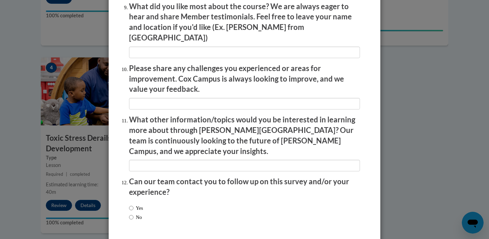
click at [149, 201] on div "Yes No" at bounding box center [244, 213] width 231 height 25
click at [141, 204] on label "Yes" at bounding box center [136, 207] width 14 height 7
click at [133, 204] on input "Yes" at bounding box center [131, 207] width 4 height 7
radio input "true"
click at [138, 213] on label "No" at bounding box center [135, 216] width 13 height 7
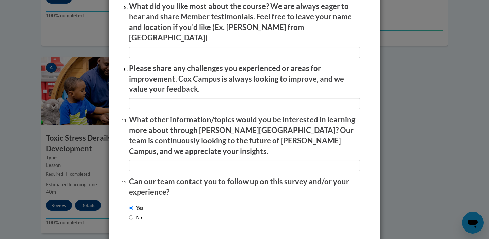
click at [133, 213] on input "No" at bounding box center [131, 216] width 4 height 7
radio input "true"
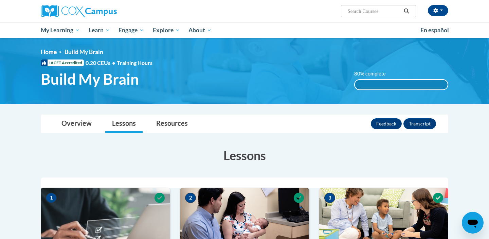
scroll to position [0, 0]
click at [82, 132] on link "Overview" at bounding box center [77, 124] width 44 height 18
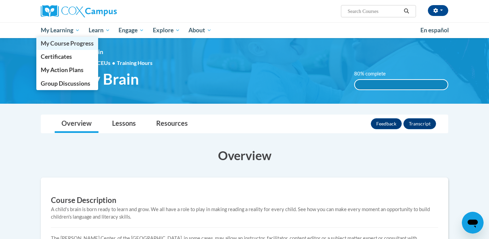
click at [69, 48] on link "My Course Progress" at bounding box center [67, 43] width 62 height 13
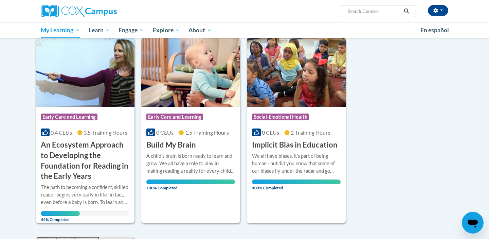
scroll to position [86, 0]
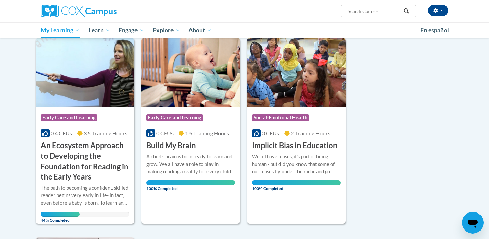
click at [108, 152] on h3 "An Ecosystem Approach to Developing the Foundation for Reading in the Early Yea…" at bounding box center [85, 161] width 89 height 42
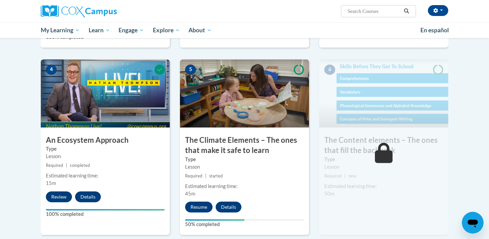
scroll to position [334, 0]
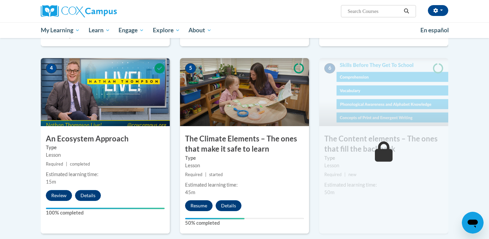
click at [205, 202] on button "Resume" at bounding box center [198, 205] width 27 height 11
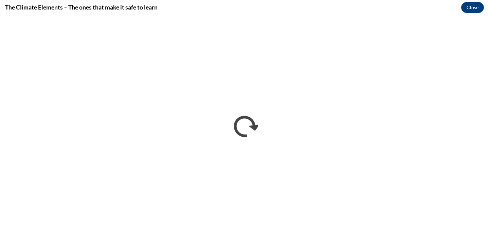
scroll to position [0, 0]
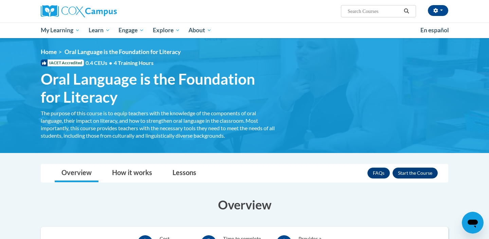
click at [430, 170] on button "Enroll" at bounding box center [414, 172] width 45 height 11
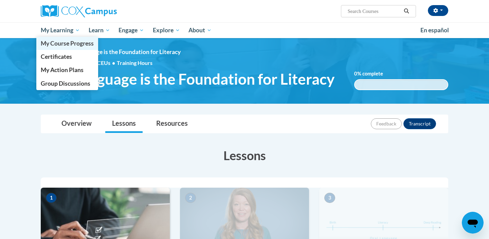
click at [69, 44] on span "My Course Progress" at bounding box center [67, 43] width 53 height 7
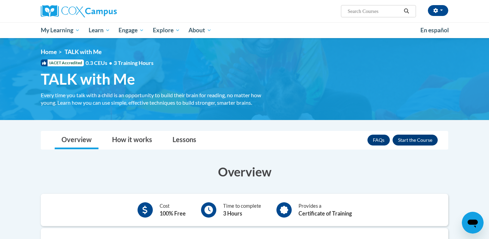
click at [412, 140] on button "Enroll" at bounding box center [414, 139] width 45 height 11
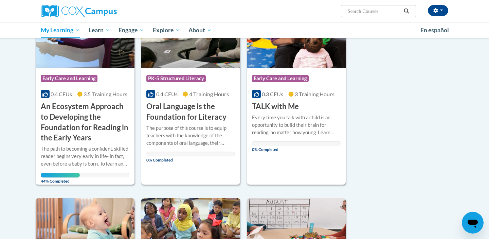
scroll to position [25, 0]
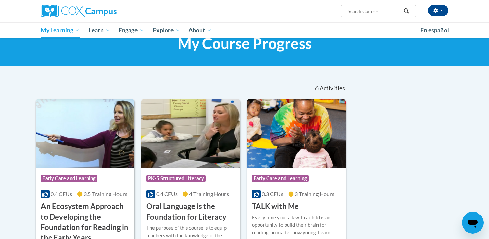
click at [382, 13] on input "Search..." at bounding box center [374, 11] width 54 height 8
paste input "Monitoring Children’s progress in Language and literacy in the early years.-"
type input "Monitoring Children’s progress in Language and literacy in the early years.-"
click at [433, 14] on button "button" at bounding box center [438, 10] width 20 height 11
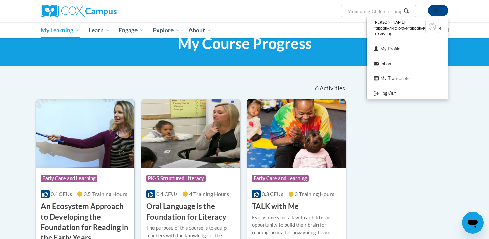
click at [406, 13] on icon "Search" at bounding box center [406, 10] width 5 height 5
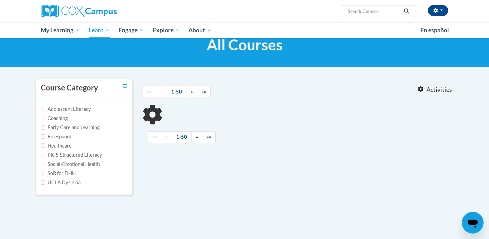
type input "Monitoring Children’s progress in Language and literacy in the early years.-"
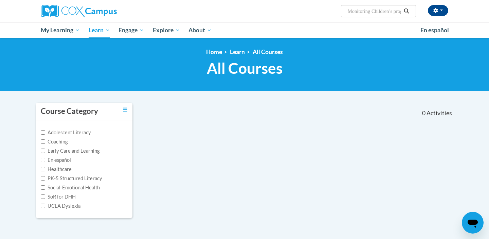
click at [365, 14] on input "Monitoring Children’s progress in Language and literacy in the early years.-" at bounding box center [374, 11] width 54 height 8
click at [380, 11] on input "Monitoring Children’s progress in Language and literacy in the early years.-" at bounding box center [374, 11] width 54 height 8
click at [394, 14] on input "Monitoring Children’s progress in Language and literacy in the early years.-" at bounding box center [374, 11] width 54 height 8
type input "Monitoring Children’s progress in Language and literacy in the early years.-"
click at [91, 150] on label "Early Care and Learning" at bounding box center [70, 150] width 59 height 7
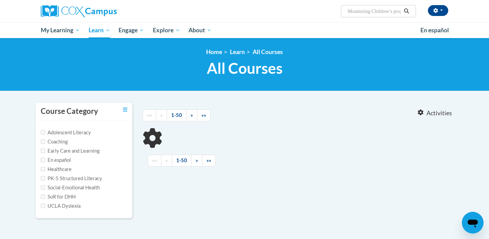
click at [45, 150] on input "Early Care and Learning" at bounding box center [43, 150] width 4 height 4
checkbox input "true"
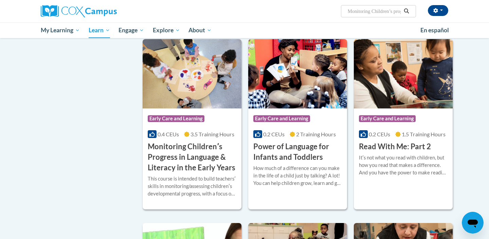
scroll to position [464, 0]
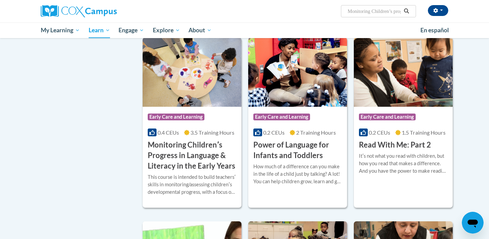
click at [284, 174] on div "How much of a difference can you make in the life of a child just by talking? A…" at bounding box center [297, 174] width 89 height 22
click at [192, 184] on div "This course is intended to build teachersʹ skills in monitoring/assessing child…" at bounding box center [192, 184] width 89 height 22
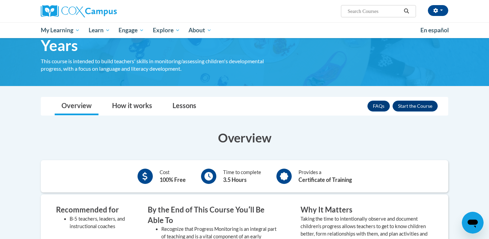
scroll to position [78, 0]
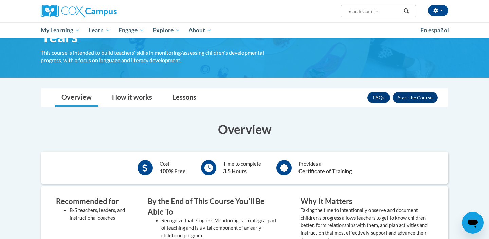
click at [433, 97] on button "Enroll" at bounding box center [414, 97] width 45 height 11
